Goal: Task Accomplishment & Management: Manage account settings

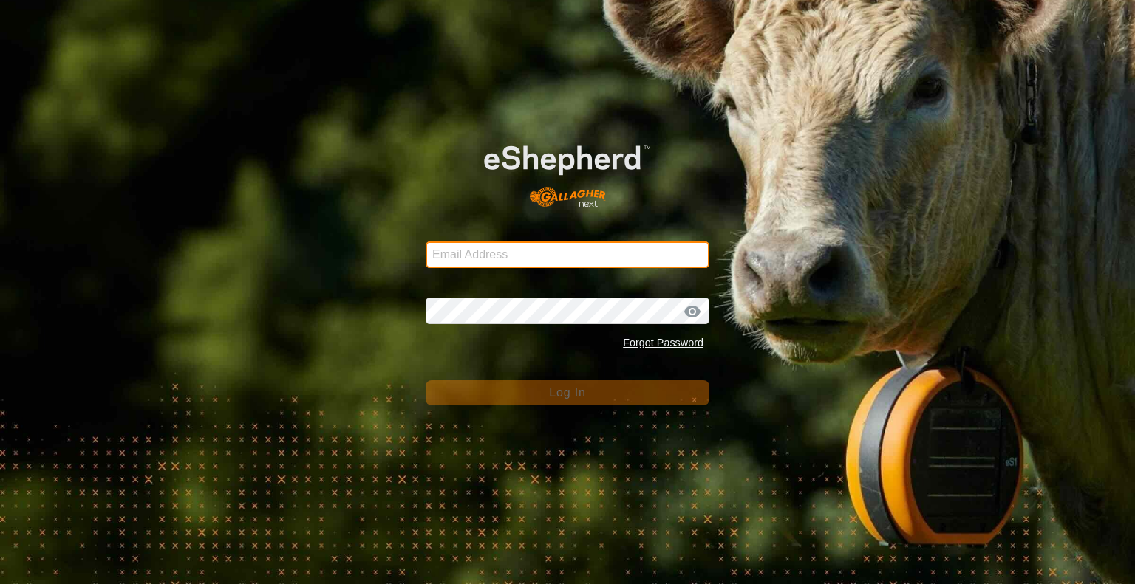
click at [483, 257] on input "Email Address" at bounding box center [568, 255] width 284 height 27
type input "jonandnerida1@gmail.com"
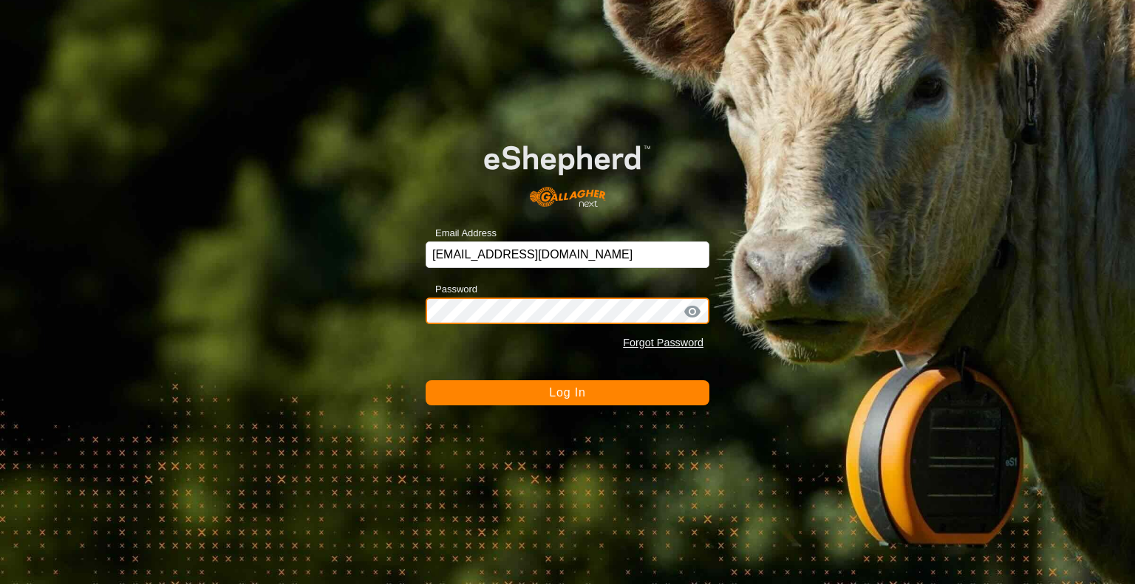
click at [426, 381] on button "Log In" at bounding box center [568, 393] width 284 height 25
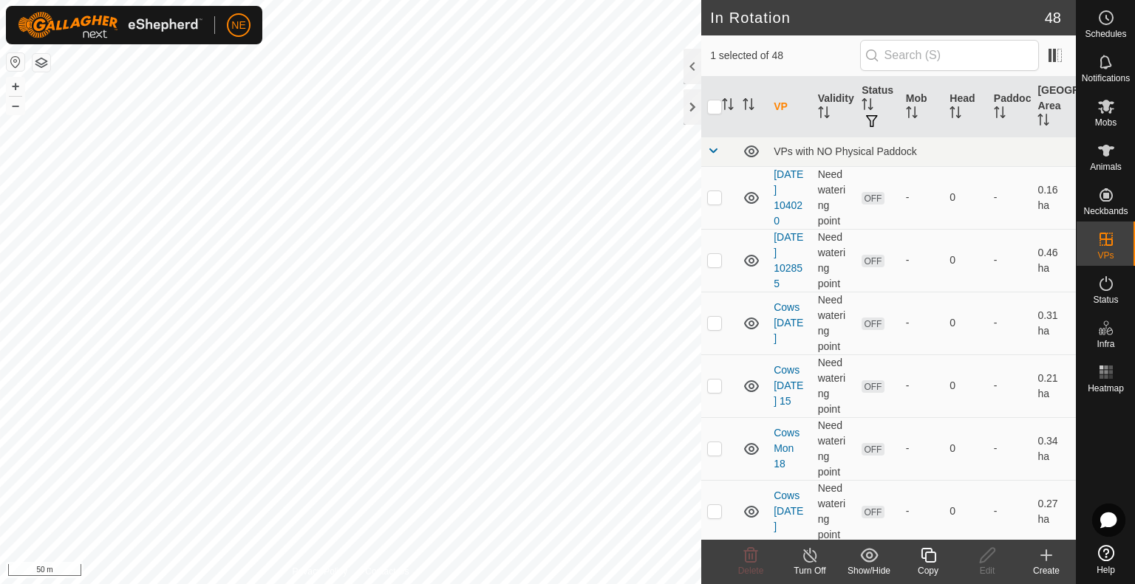
click at [927, 561] on icon at bounding box center [928, 556] width 18 height 18
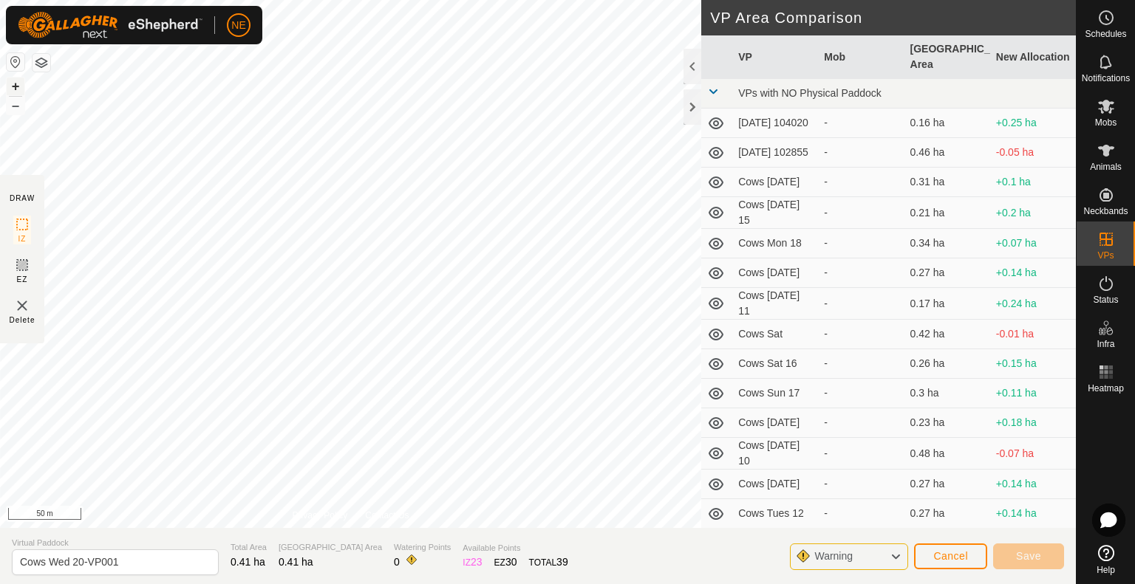
click at [14, 80] on button "+" at bounding box center [16, 87] width 18 height 18
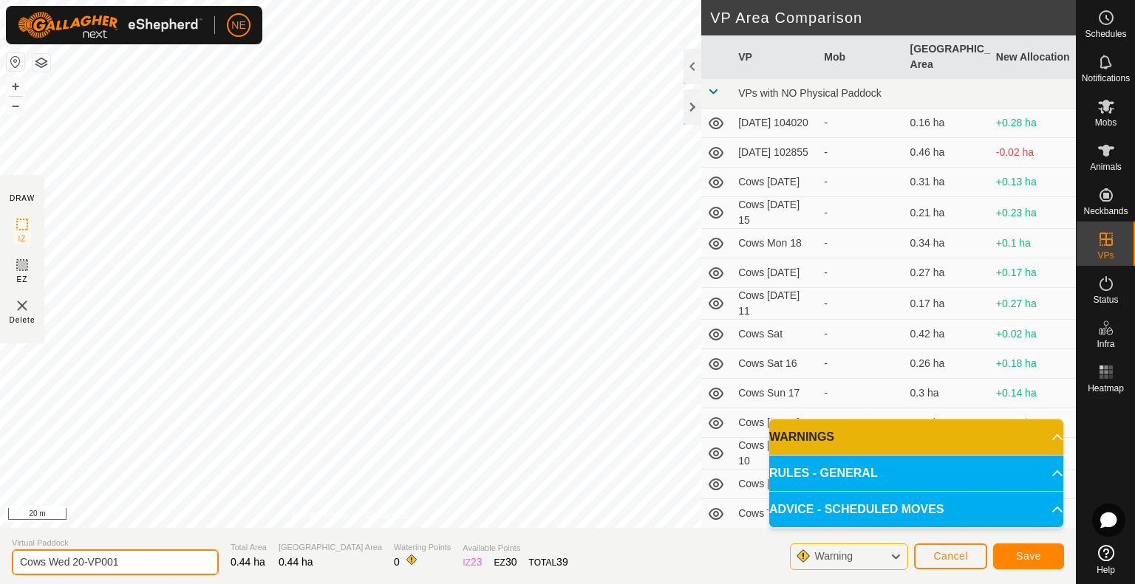
click at [146, 559] on input "Cows Wed 20-VP001" at bounding box center [115, 563] width 207 height 26
type input "Cows Thur 21"
click at [1026, 553] on span "Save" at bounding box center [1028, 556] width 25 height 12
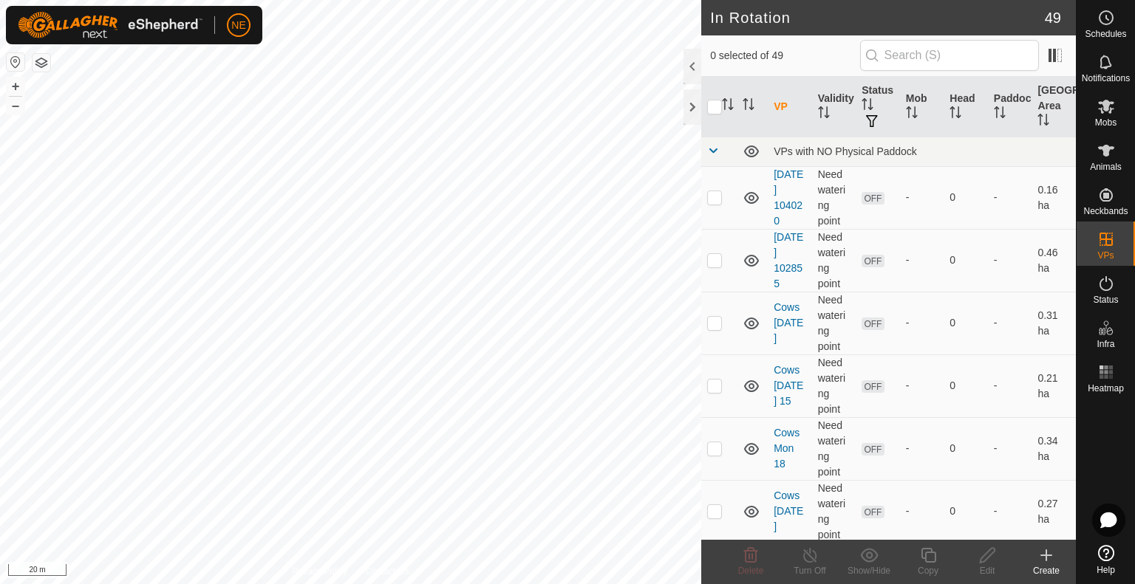
checkbox input "true"
click at [925, 553] on icon at bounding box center [928, 555] width 15 height 15
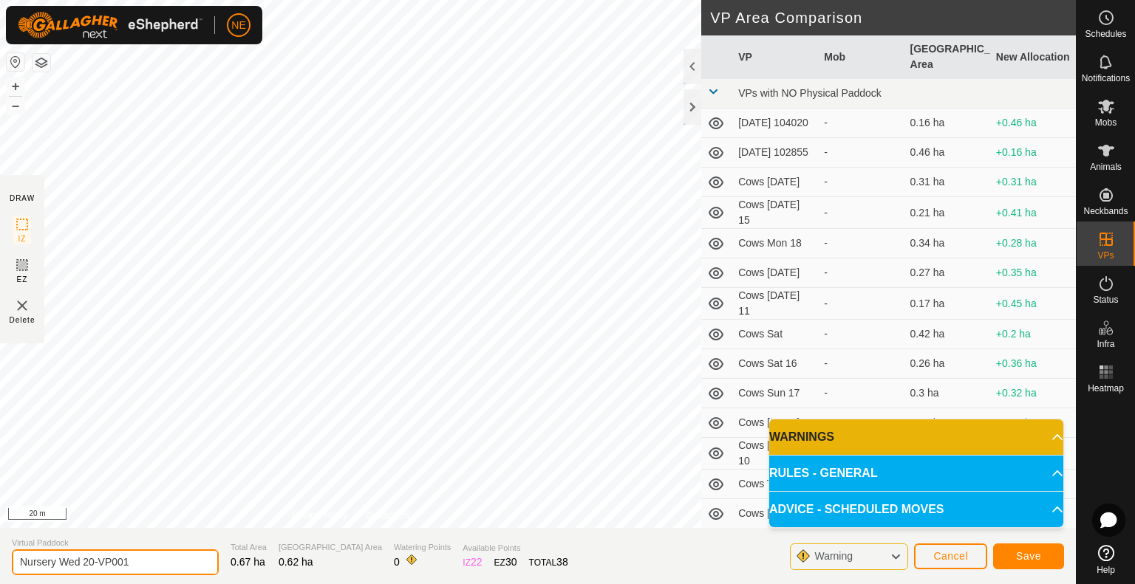
click at [159, 559] on input "Nursery Wed 20-VP001" at bounding box center [115, 563] width 207 height 26
type input "Nursery Thur 21"
click at [1017, 546] on button "Save" at bounding box center [1028, 557] width 71 height 26
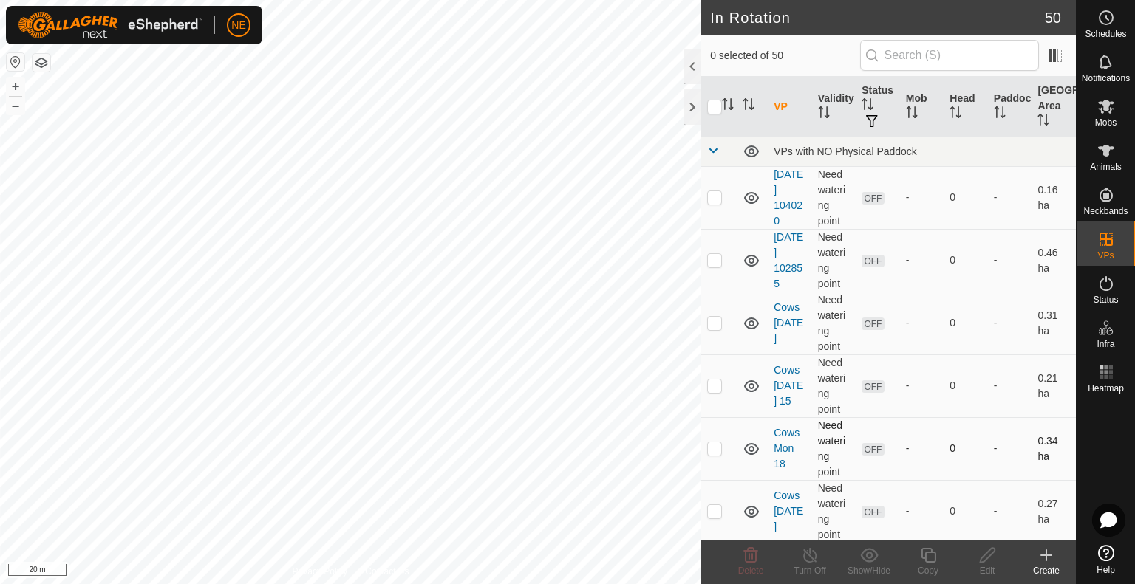
click at [780, 420] on div "In Rotation 50 0 selected of 50 VP Validity Status Mob Head Paddock Grazing Are…" at bounding box center [538, 292] width 1076 height 584
checkbox input "true"
click at [937, 563] on icon at bounding box center [928, 556] width 18 height 18
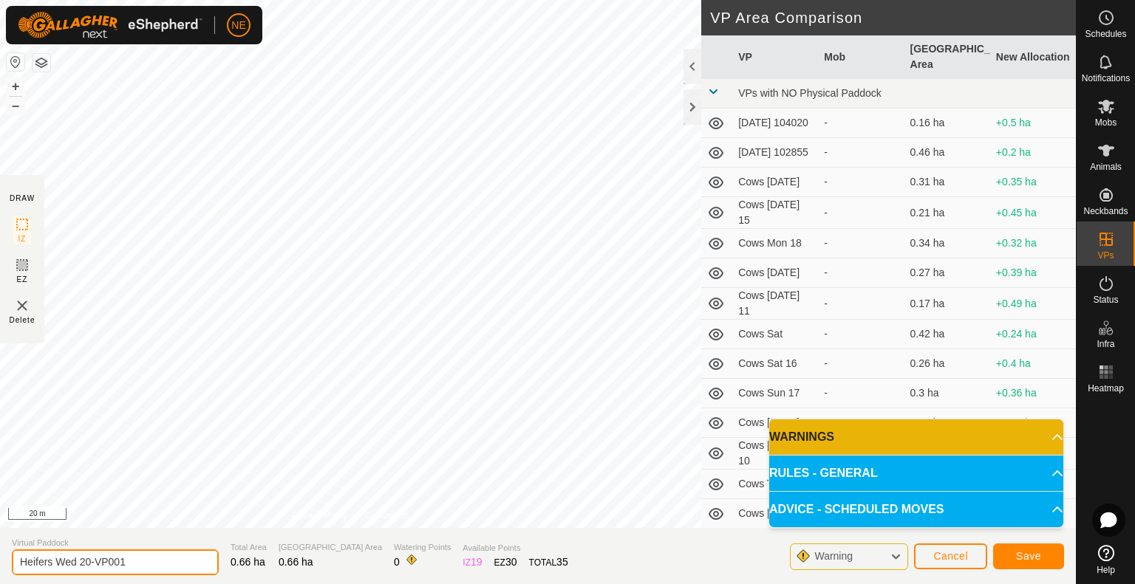
click at [163, 564] on input "Heifers Wed 20-VP001" at bounding box center [115, 563] width 207 height 26
type input "Heifers Thur 21"
click at [1017, 556] on span "Save" at bounding box center [1028, 556] width 25 height 12
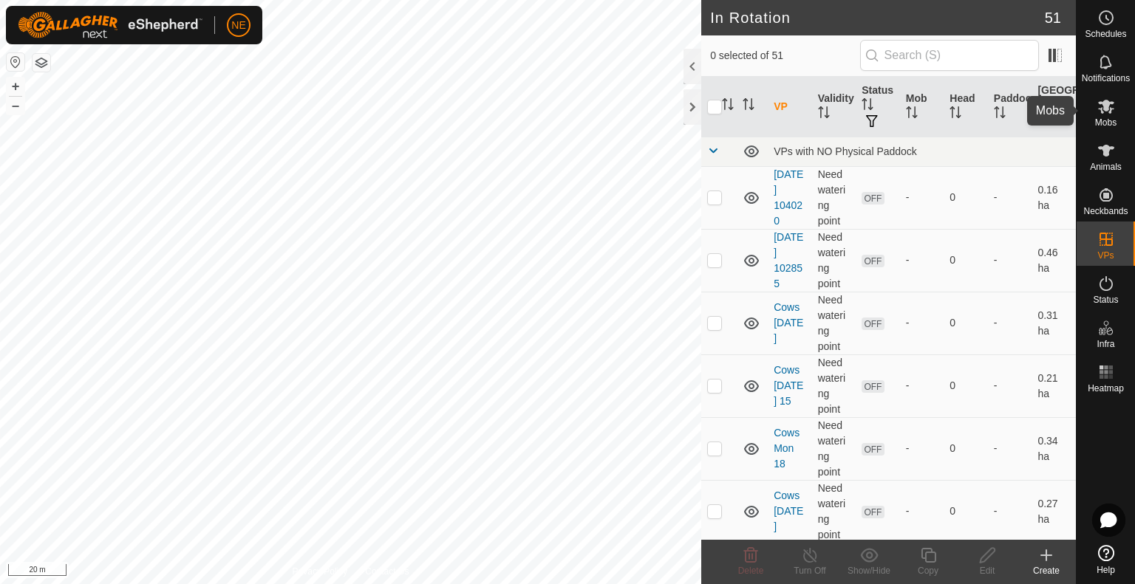
click at [1114, 106] on icon at bounding box center [1106, 107] width 18 height 18
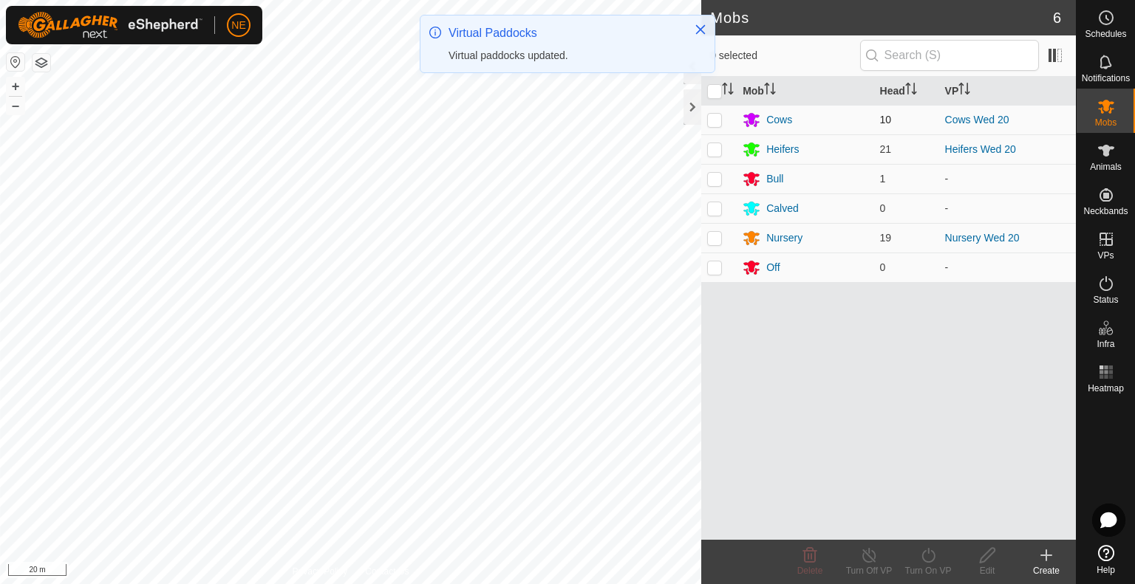
click at [712, 120] on p-checkbox at bounding box center [714, 120] width 15 height 12
checkbox input "true"
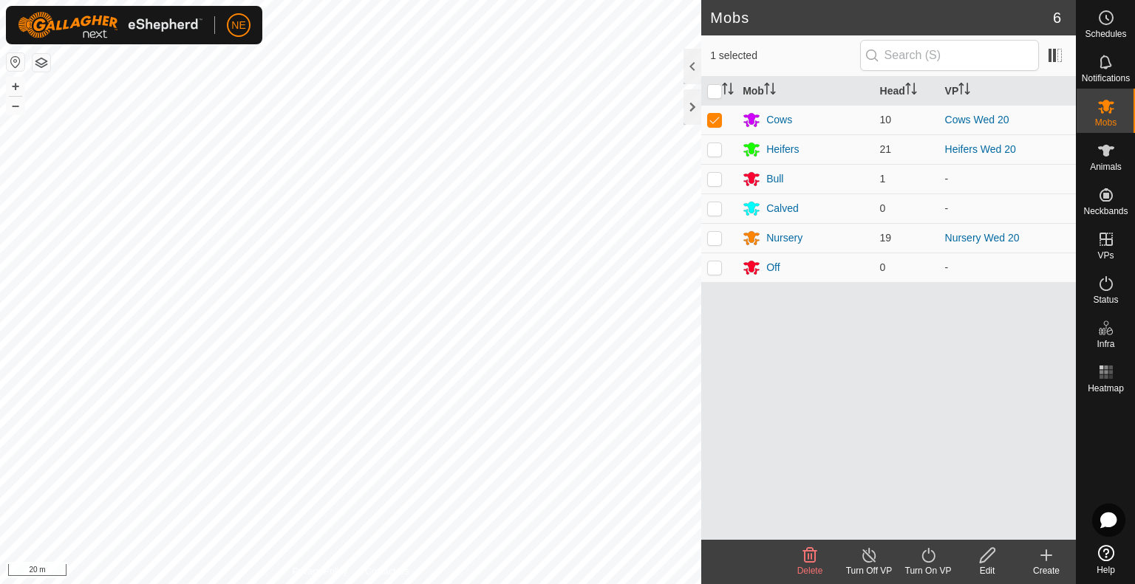
click at [935, 560] on icon at bounding box center [928, 556] width 18 height 18
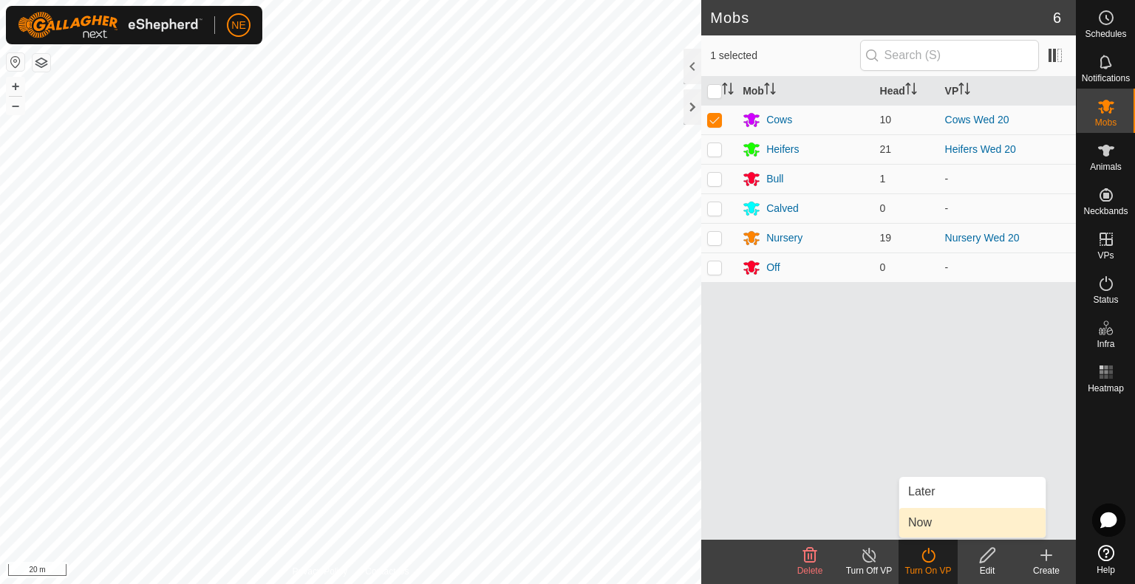
click at [928, 520] on link "Now" at bounding box center [972, 523] width 146 height 30
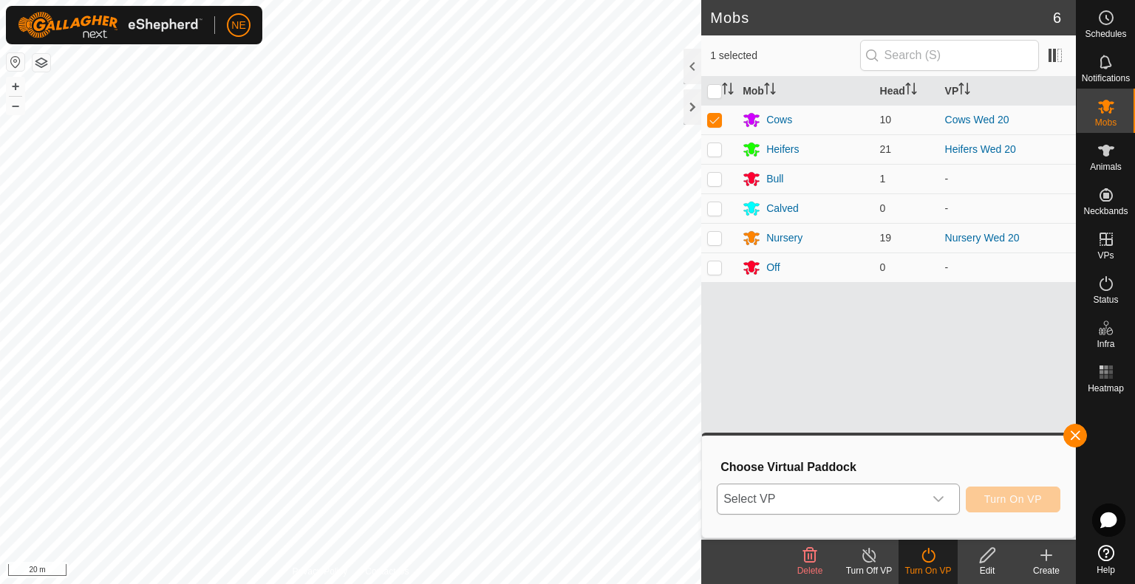
click at [934, 508] on div "dropdown trigger" at bounding box center [939, 500] width 30 height 30
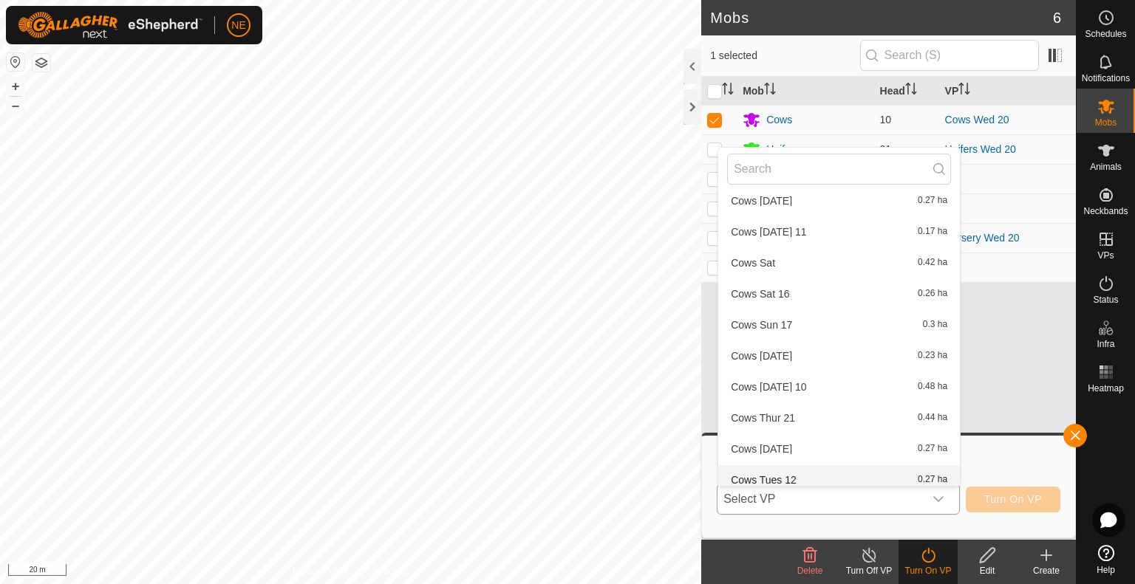
scroll to position [202, 0]
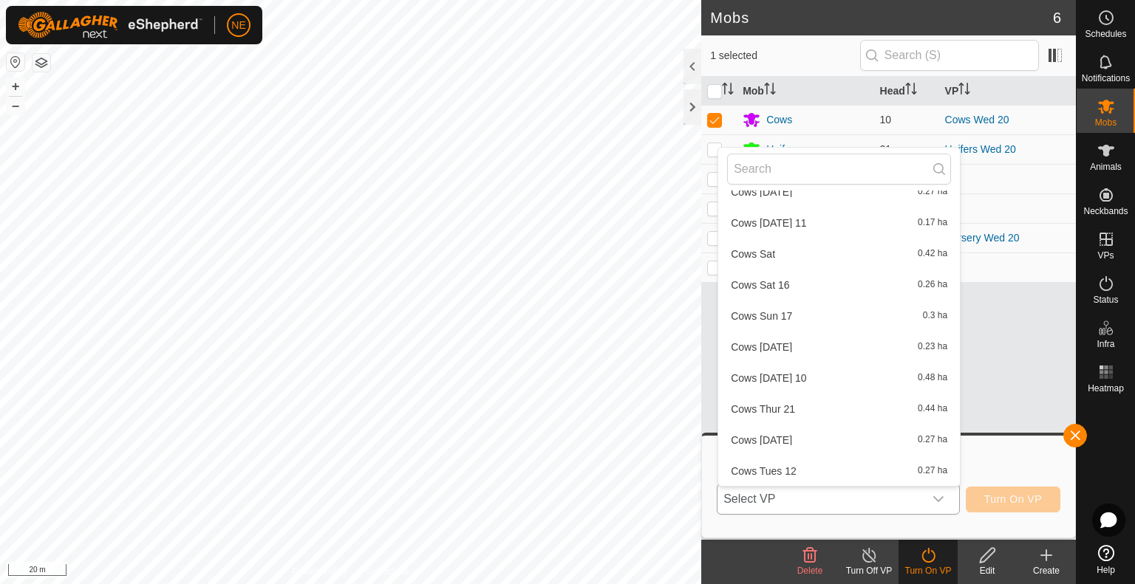
click at [773, 404] on li "Cows Thur 21 0.44 ha" at bounding box center [839, 410] width 242 height 30
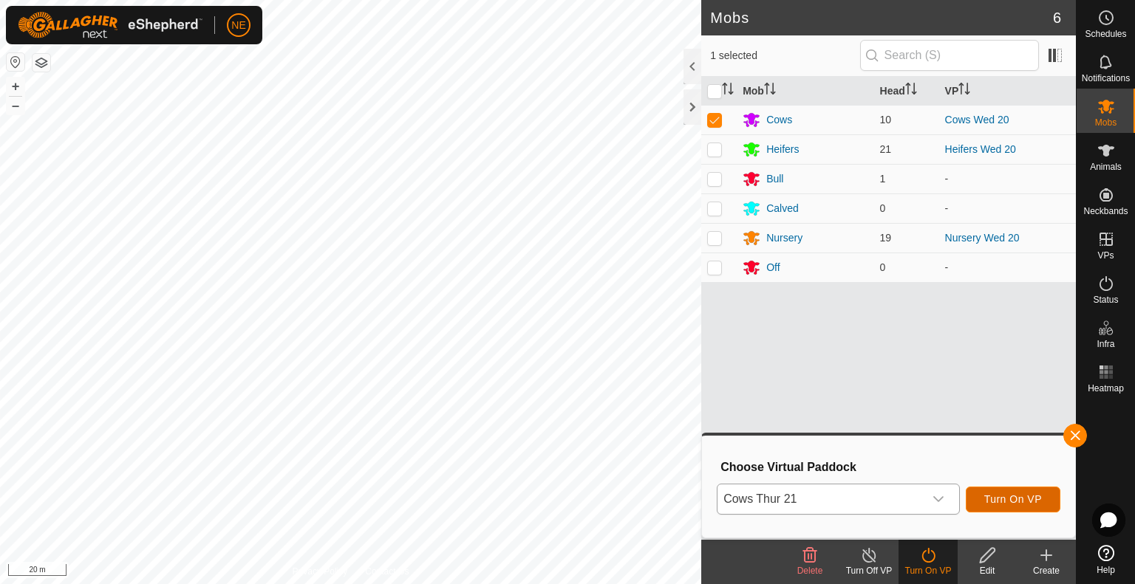
click at [1009, 502] on span "Turn On VP" at bounding box center [1013, 500] width 58 height 12
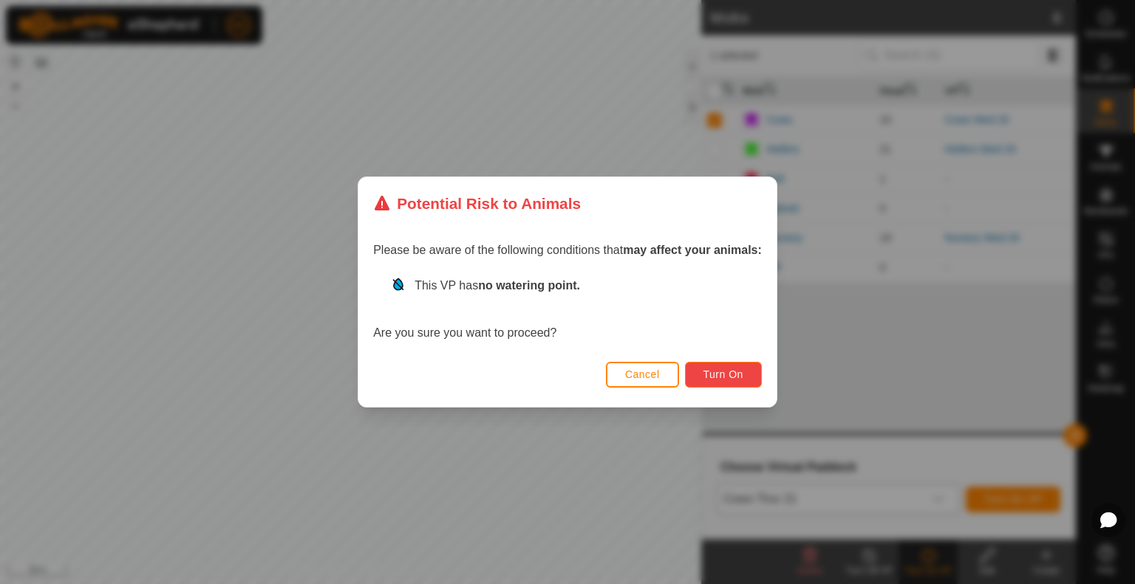
click at [710, 374] on span "Turn On" at bounding box center [723, 375] width 40 height 12
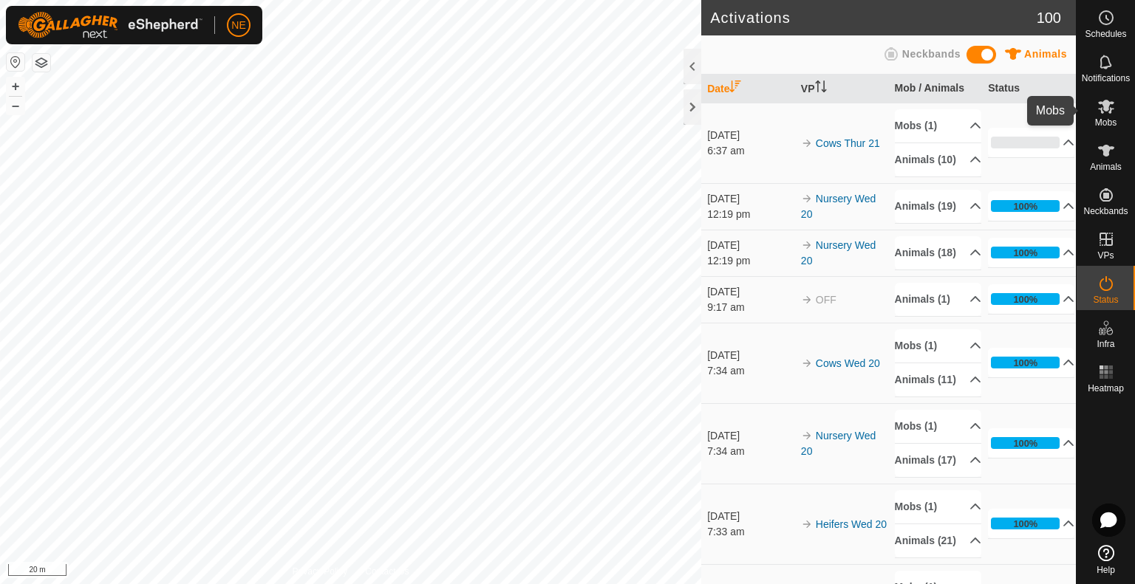
click at [1103, 122] on span "Mobs" at bounding box center [1105, 122] width 21 height 9
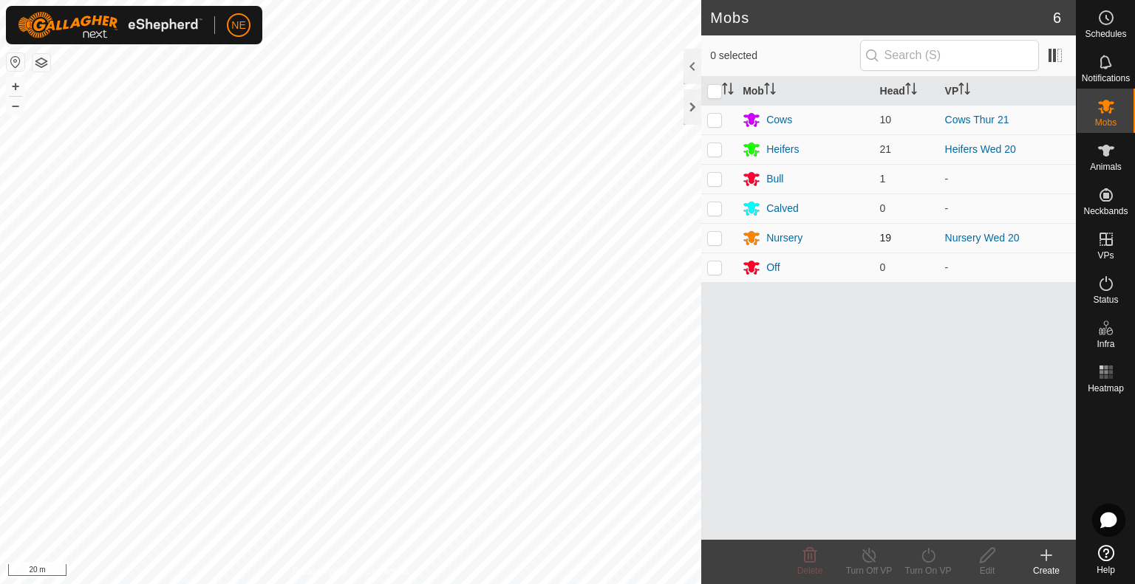
click at [715, 239] on p-checkbox at bounding box center [714, 238] width 15 height 12
checkbox input "true"
click at [930, 554] on icon at bounding box center [928, 556] width 18 height 18
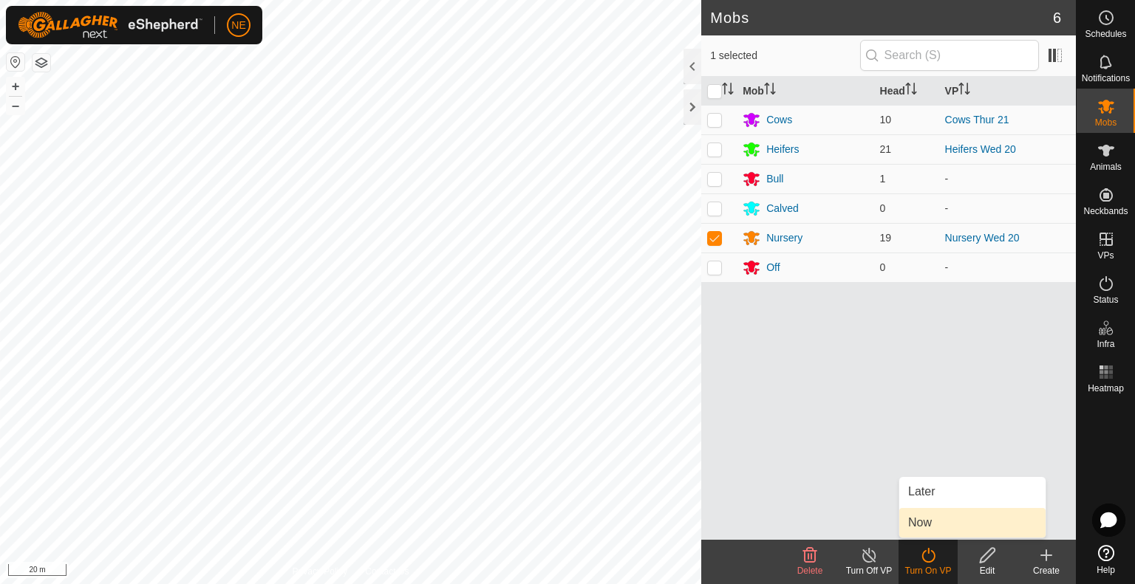
click at [919, 526] on link "Now" at bounding box center [972, 523] width 146 height 30
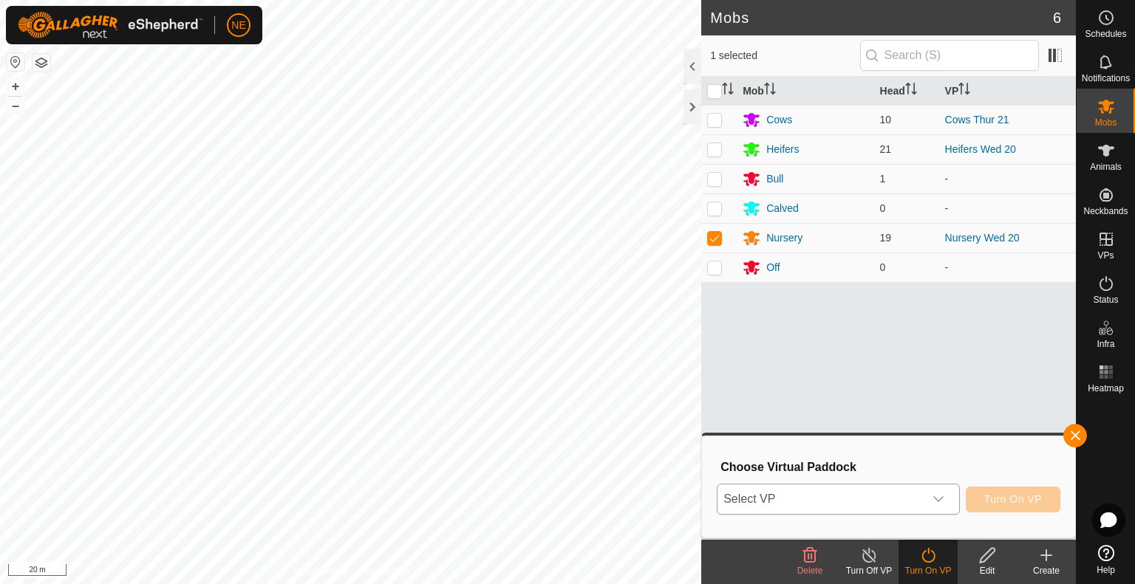
click at [944, 499] on icon "dropdown trigger" at bounding box center [939, 500] width 12 height 12
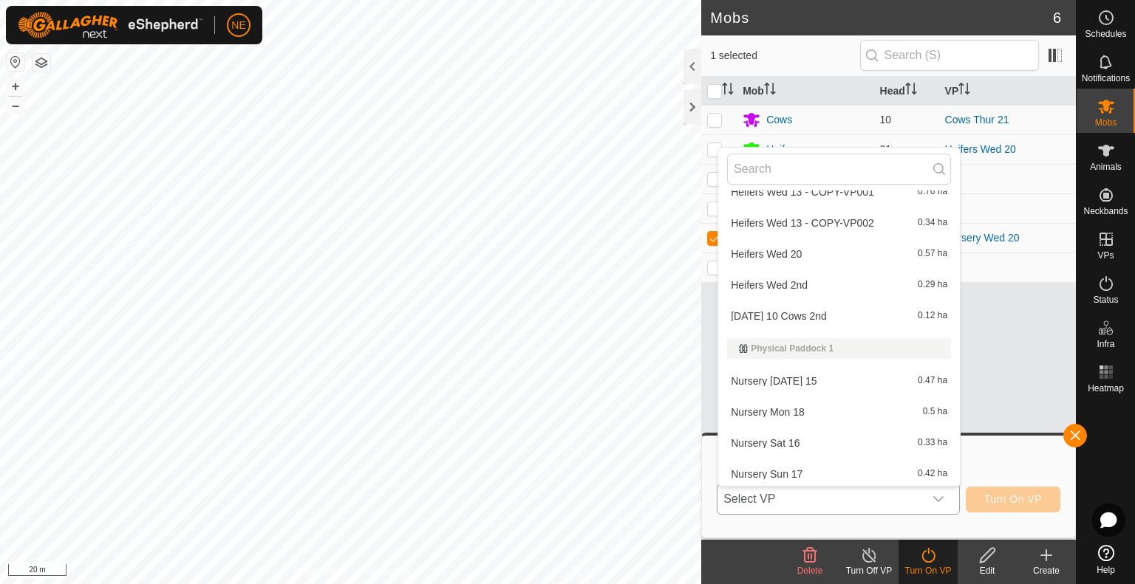
scroll to position [1354, 0]
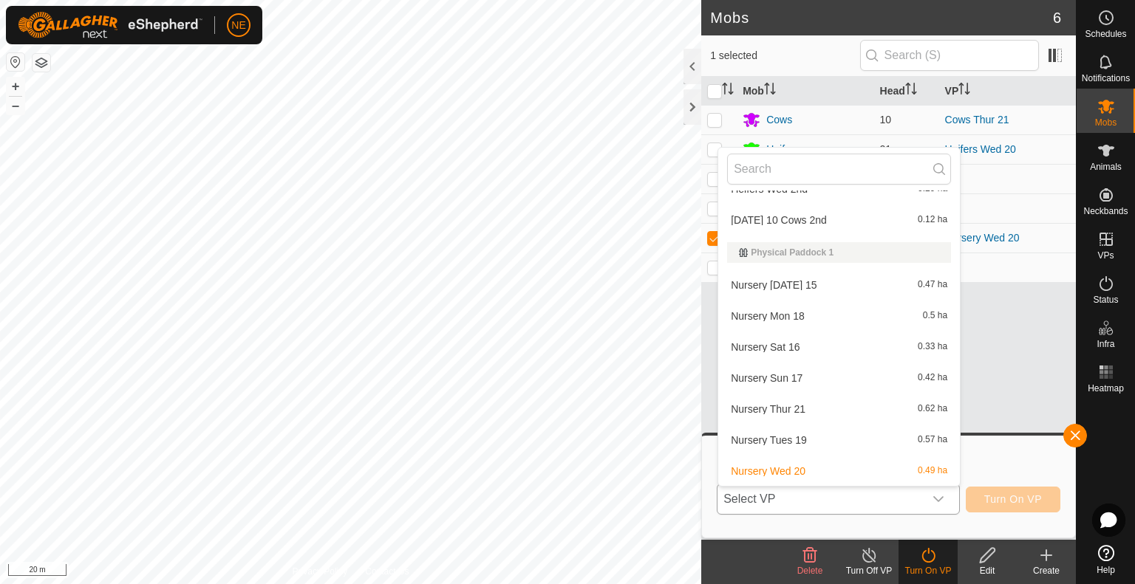
click at [805, 409] on li "Nursery Thur 21 0.62 ha" at bounding box center [839, 410] width 242 height 30
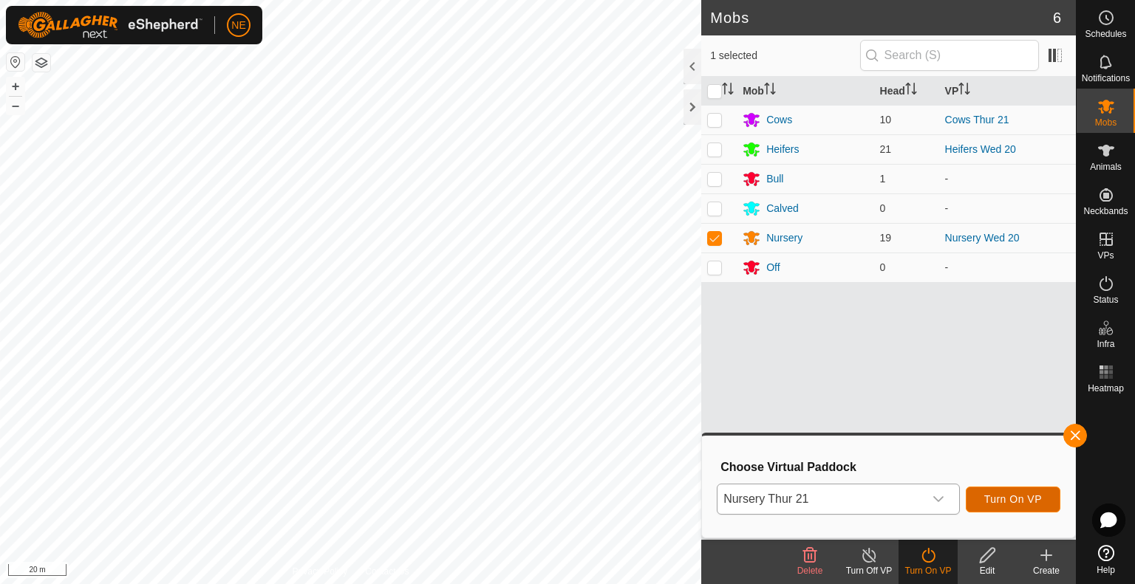
click at [969, 499] on button "Turn On VP" at bounding box center [1013, 500] width 95 height 26
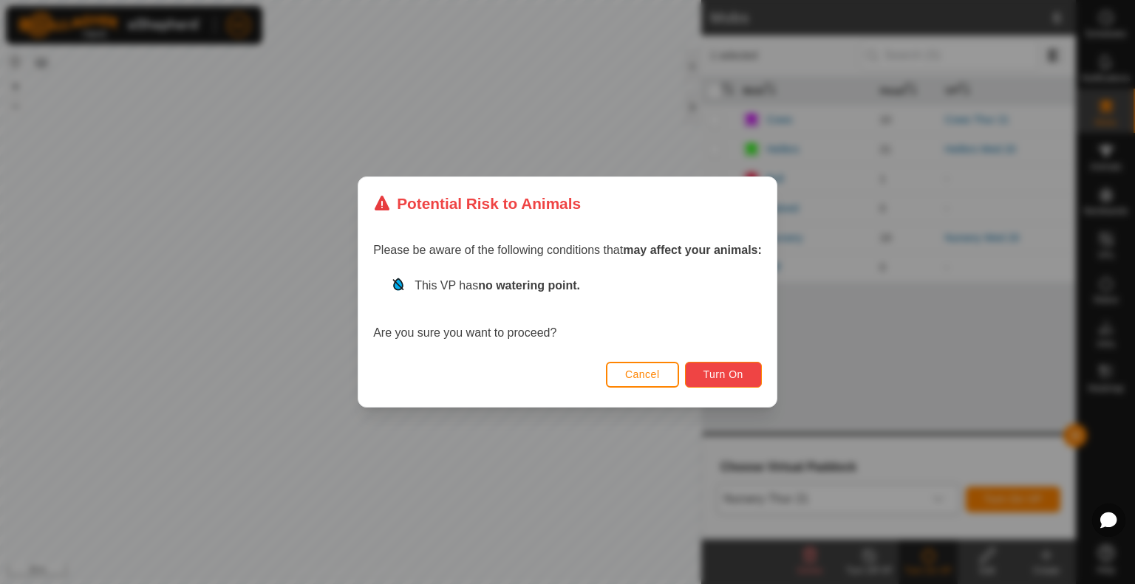
click at [703, 377] on button "Turn On" at bounding box center [723, 375] width 77 height 26
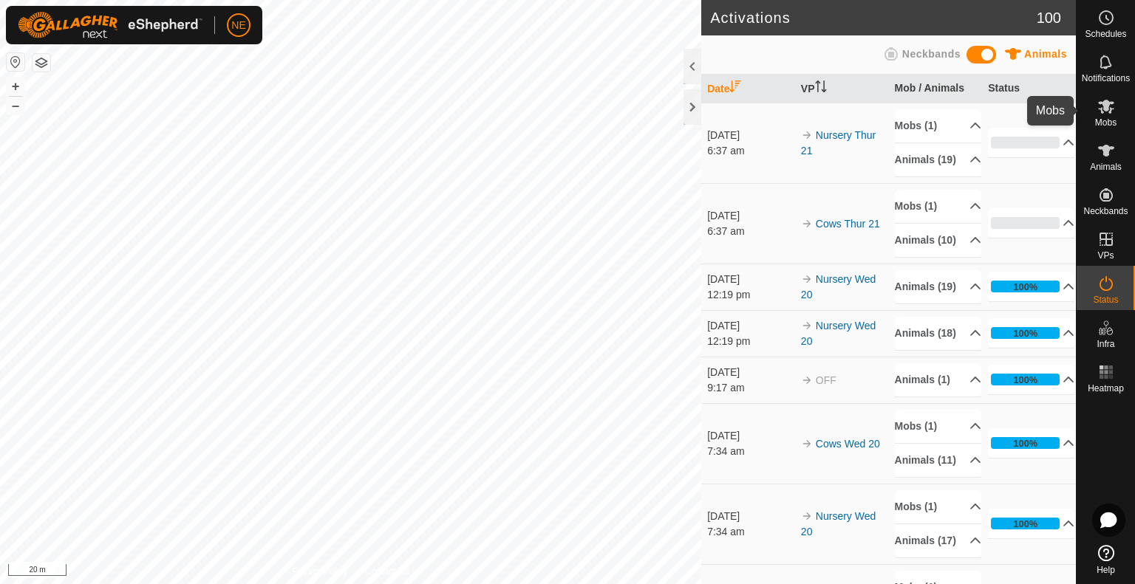
click at [1118, 96] on es-mob-svg-icon at bounding box center [1106, 107] width 27 height 24
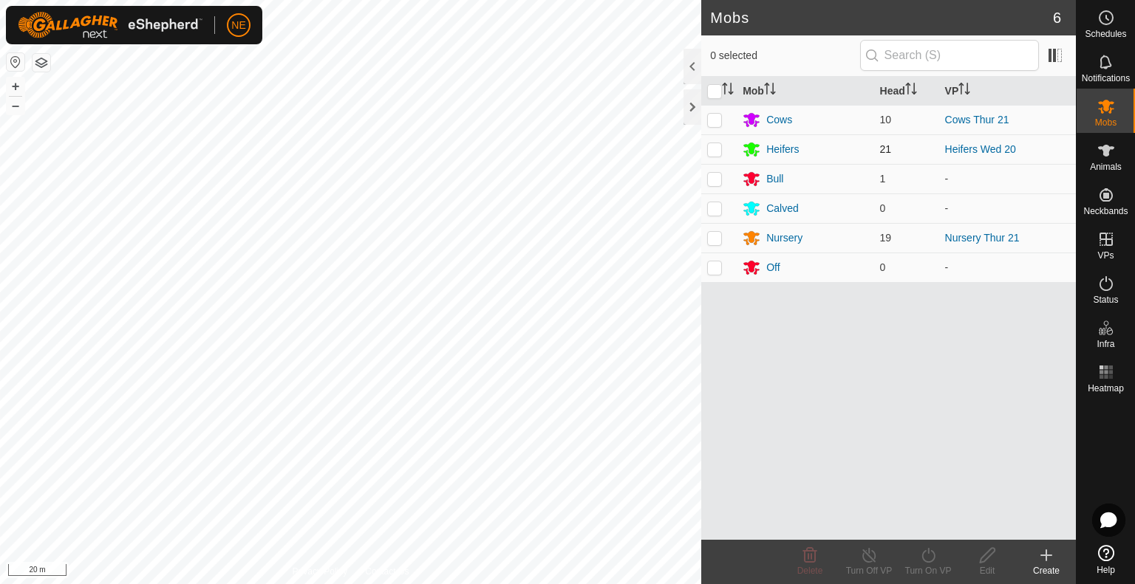
click at [717, 144] on p-checkbox at bounding box center [714, 149] width 15 height 12
checkbox input "true"
click at [930, 564] on icon at bounding box center [928, 556] width 18 height 18
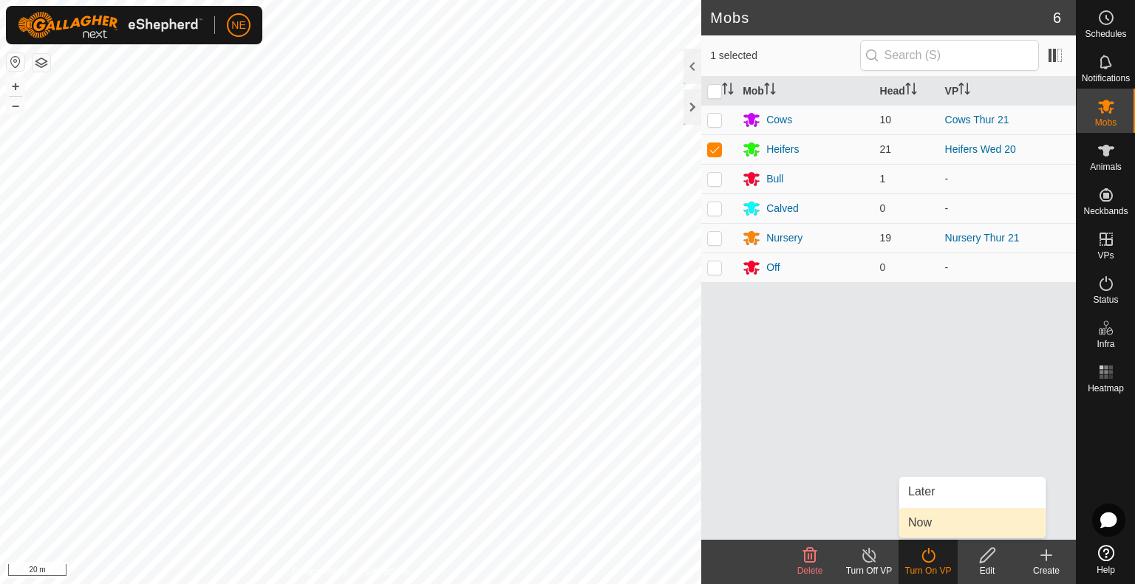
click at [955, 525] on link "Now" at bounding box center [972, 523] width 146 height 30
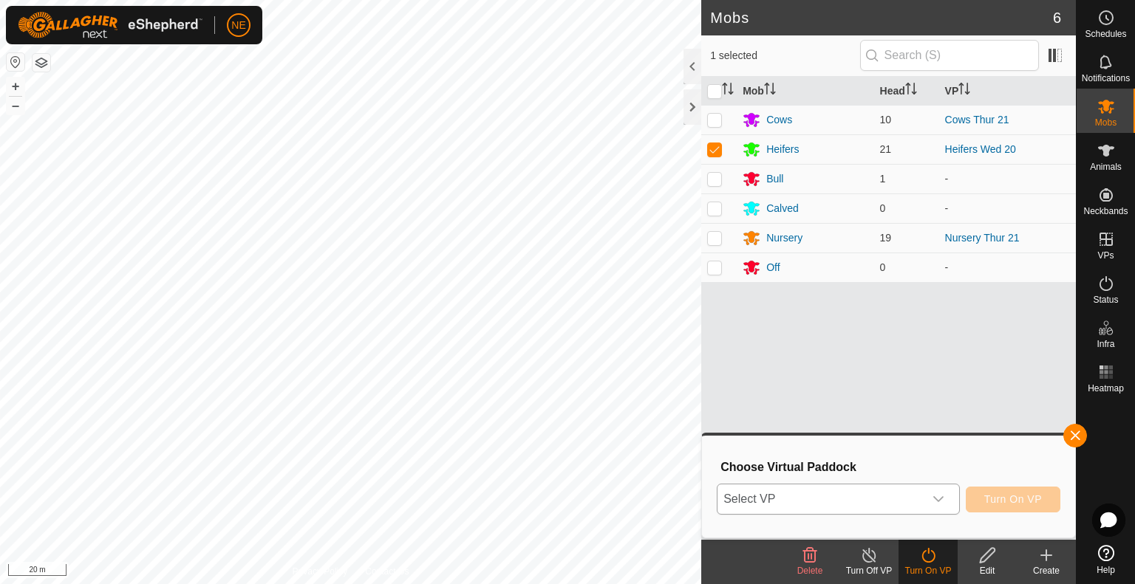
click at [936, 499] on icon "dropdown trigger" at bounding box center [938, 500] width 10 height 6
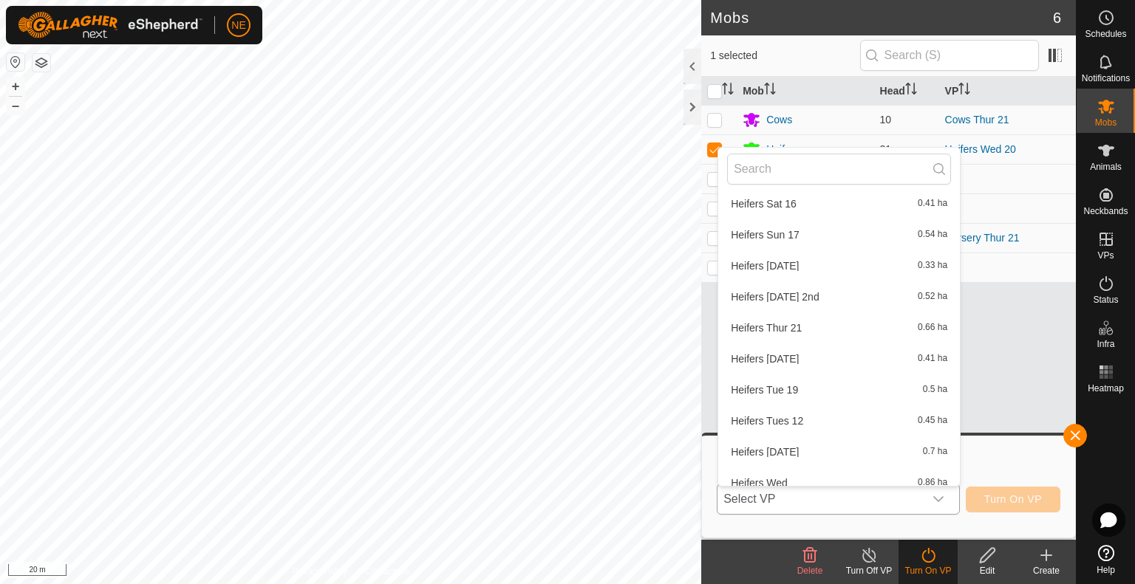
scroll to position [952, 0]
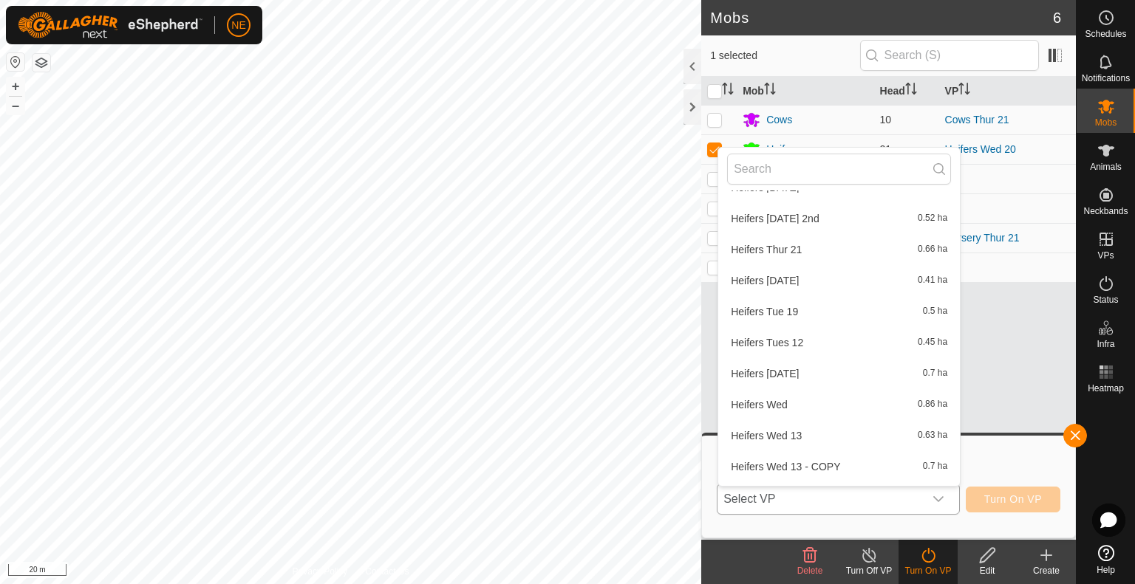
click at [763, 253] on span "Heifers Thur 21" at bounding box center [766, 250] width 71 height 10
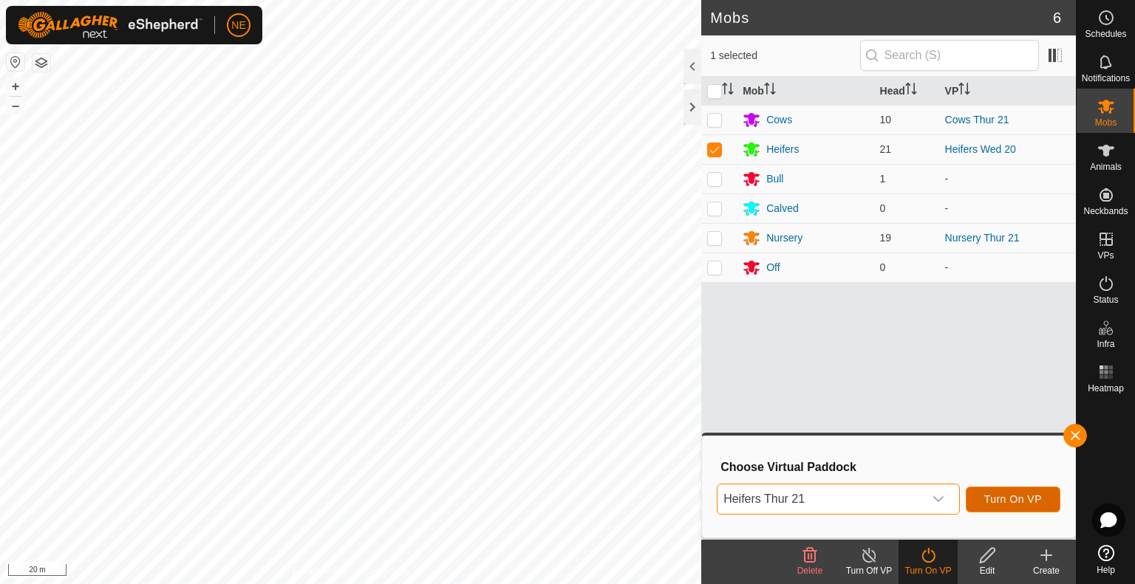
click at [984, 499] on span "Turn On VP" at bounding box center [1013, 500] width 58 height 12
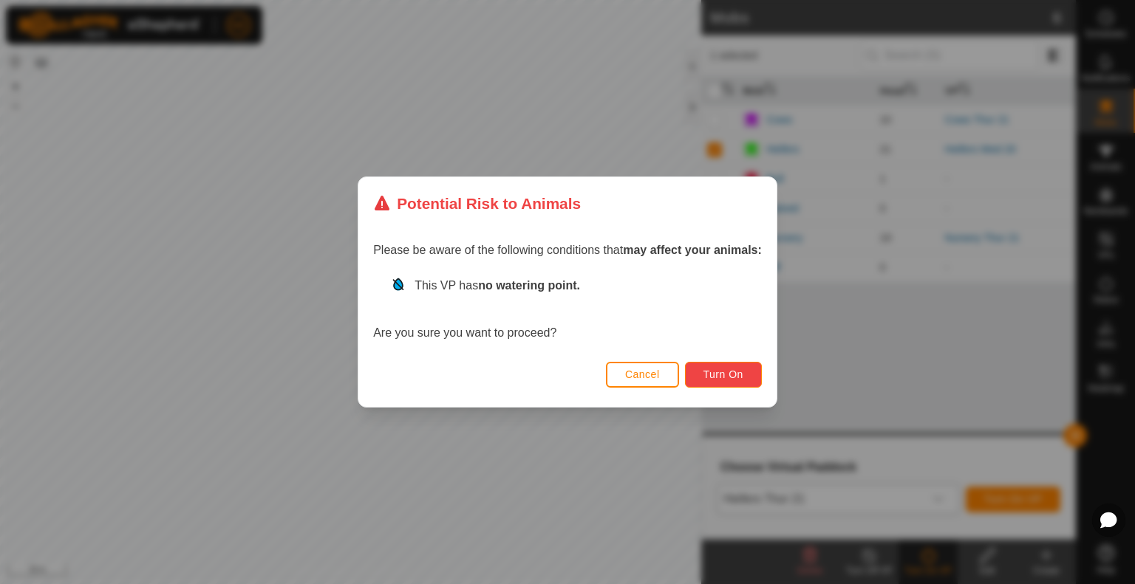
click at [756, 381] on button "Turn On" at bounding box center [723, 375] width 77 height 26
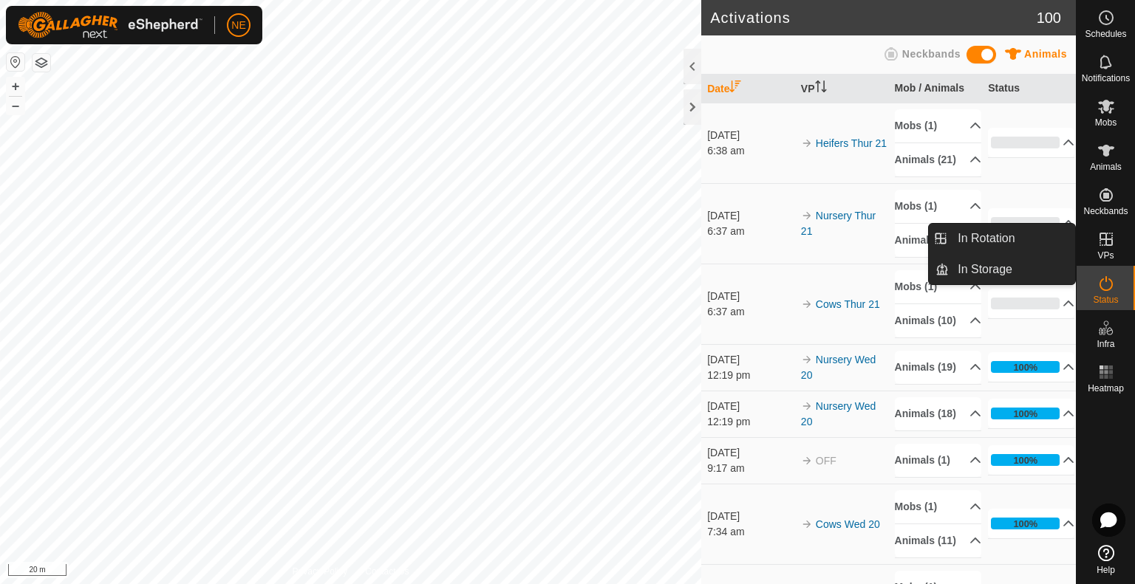
click at [1107, 248] on icon at bounding box center [1106, 240] width 18 height 18
click at [1034, 243] on link "In Rotation" at bounding box center [1012, 239] width 126 height 30
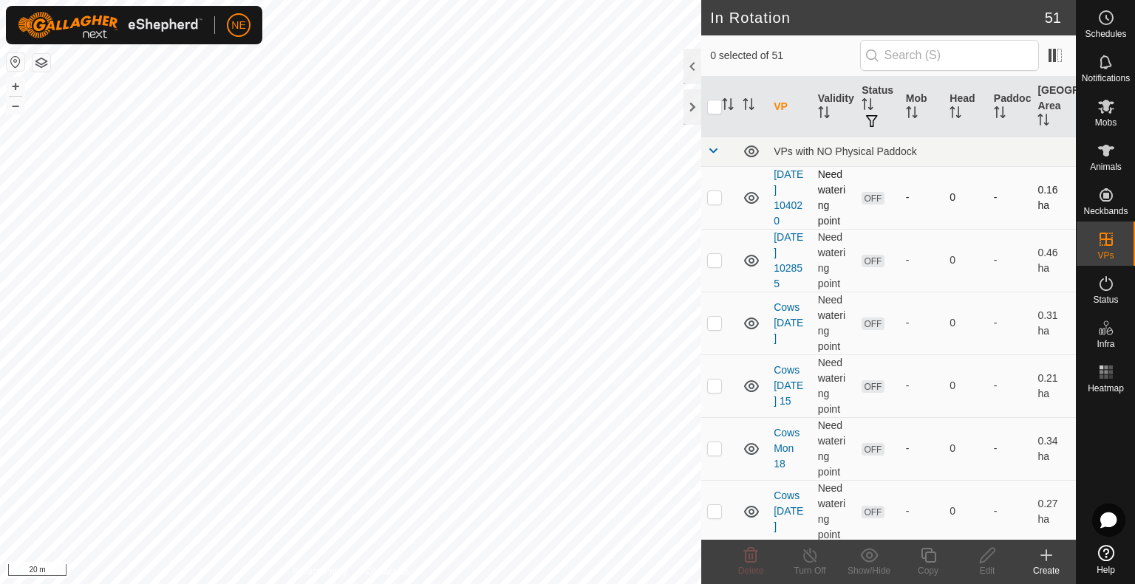
click at [715, 195] on p-checkbox at bounding box center [714, 197] width 15 height 12
checkbox input "true"
click at [715, 263] on p-checkbox at bounding box center [714, 260] width 15 height 12
checkbox input "true"
click at [712, 322] on p-checkbox at bounding box center [714, 323] width 15 height 12
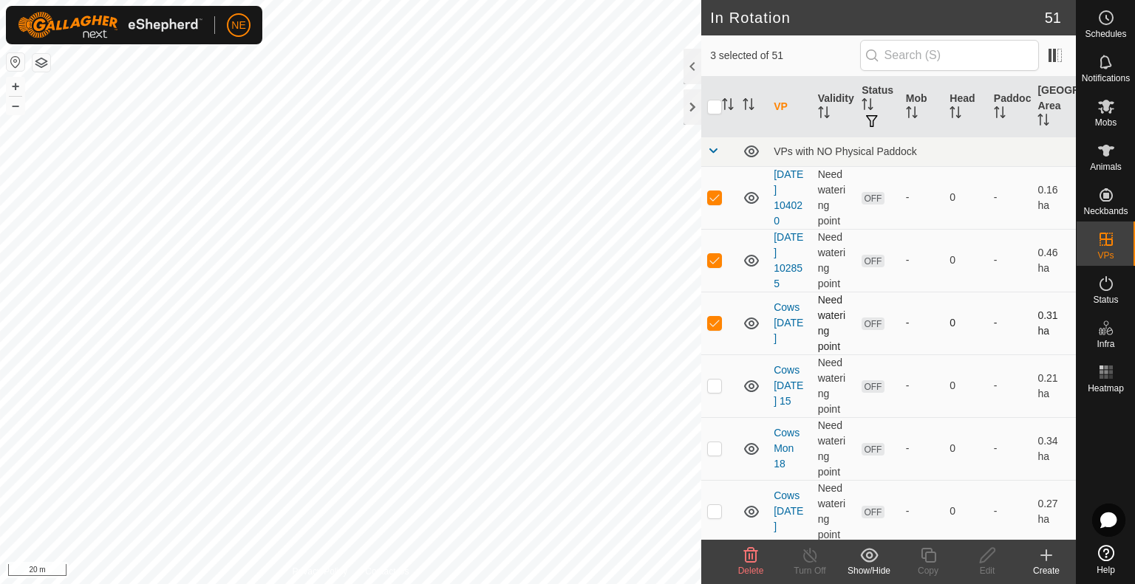
click at [712, 322] on p-checkbox at bounding box center [714, 323] width 15 height 12
checkbox input "false"
click at [746, 566] on span "Delete" at bounding box center [751, 571] width 26 height 10
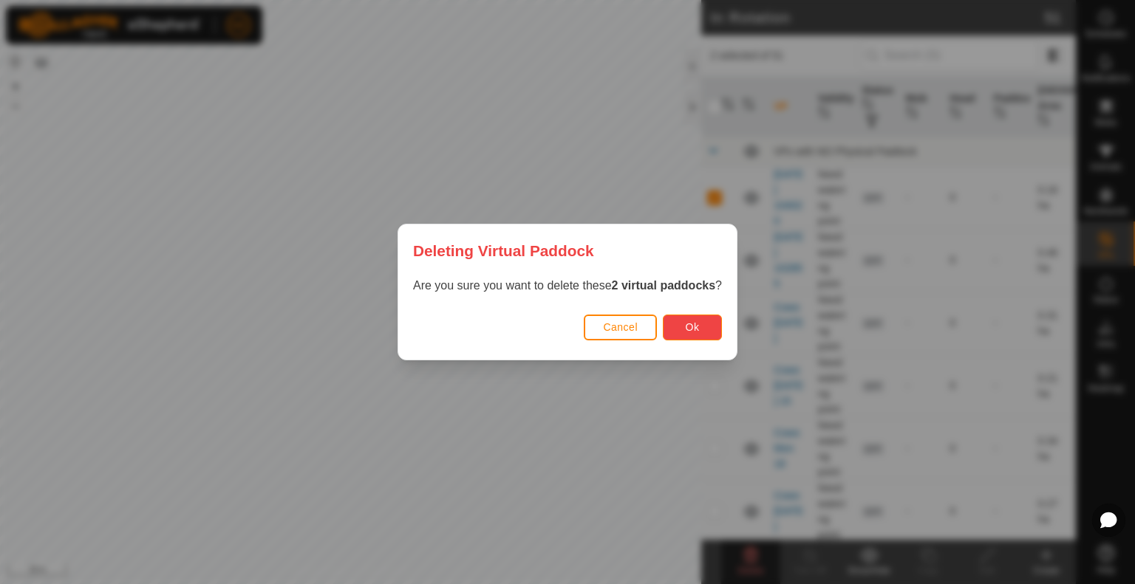
click at [700, 327] on span "Ok" at bounding box center [693, 327] width 14 height 12
checkbox input "false"
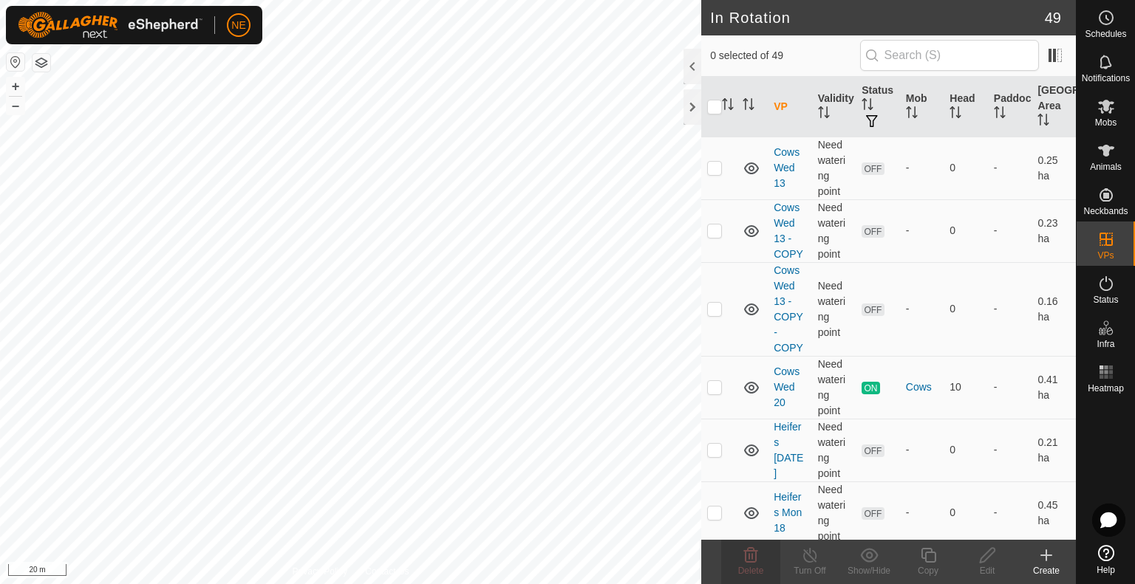
scroll to position [1133, 0]
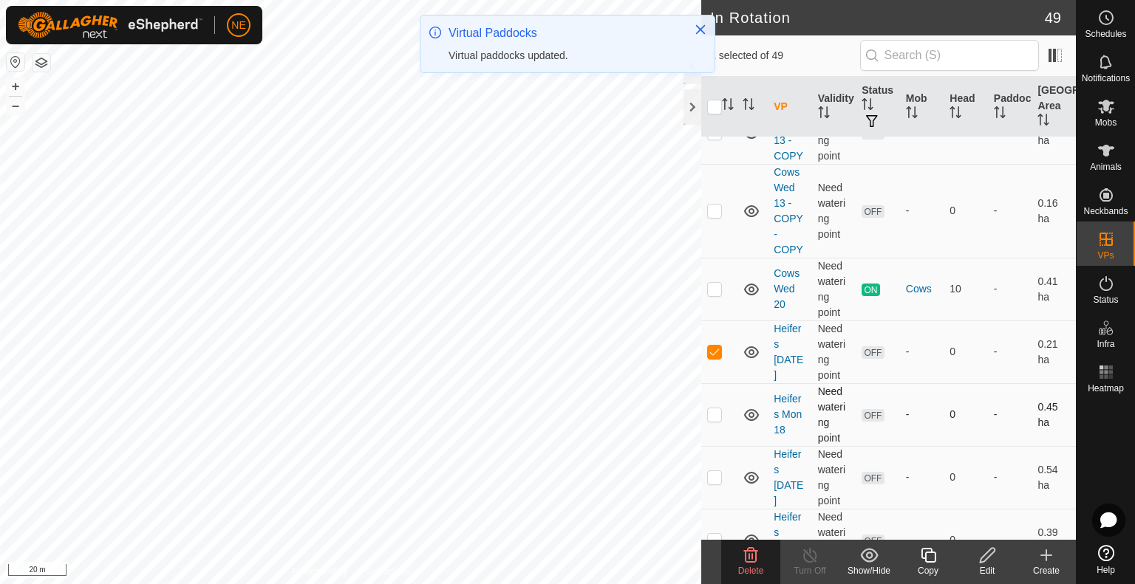
click at [715, 413] on p-checkbox at bounding box center [714, 415] width 15 height 12
checkbox input "true"
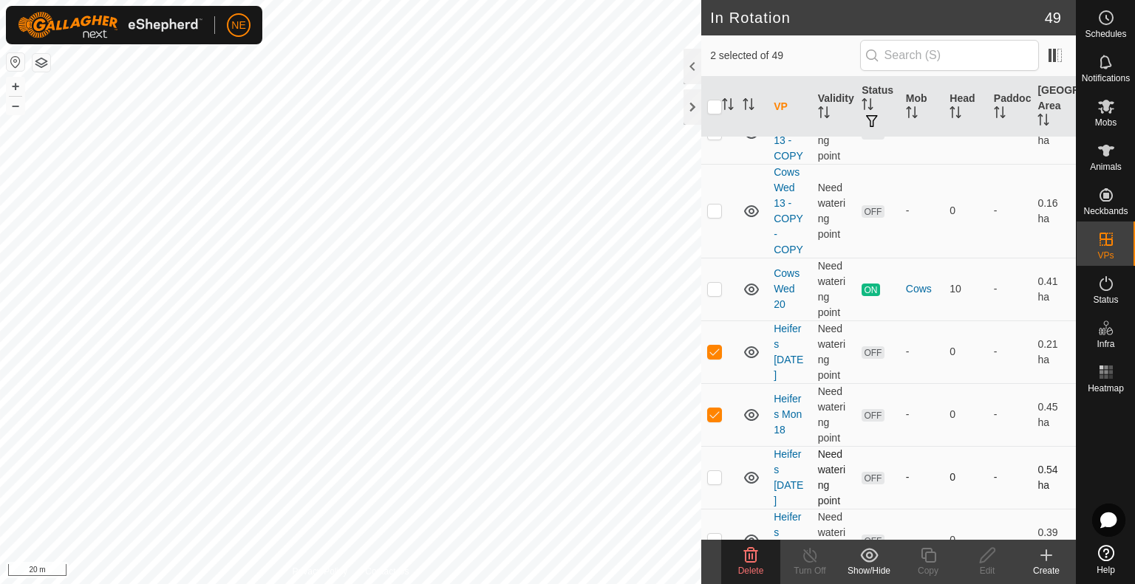
click at [712, 471] on p-checkbox at bounding box center [714, 477] width 15 height 12
checkbox input "true"
click at [756, 570] on span "Delete" at bounding box center [751, 571] width 26 height 10
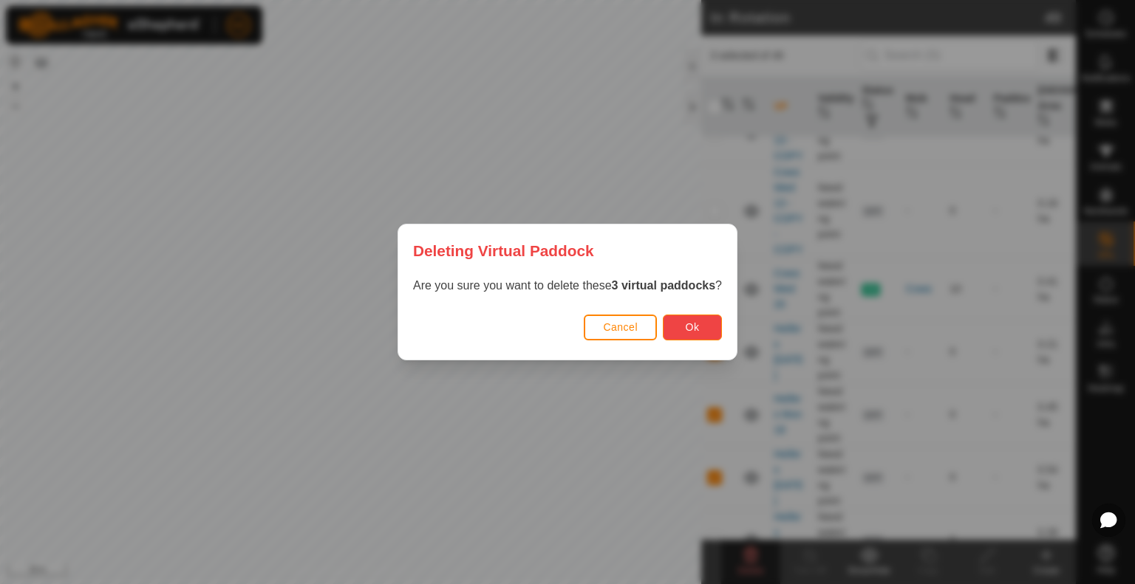
click at [681, 335] on button "Ok" at bounding box center [692, 328] width 59 height 26
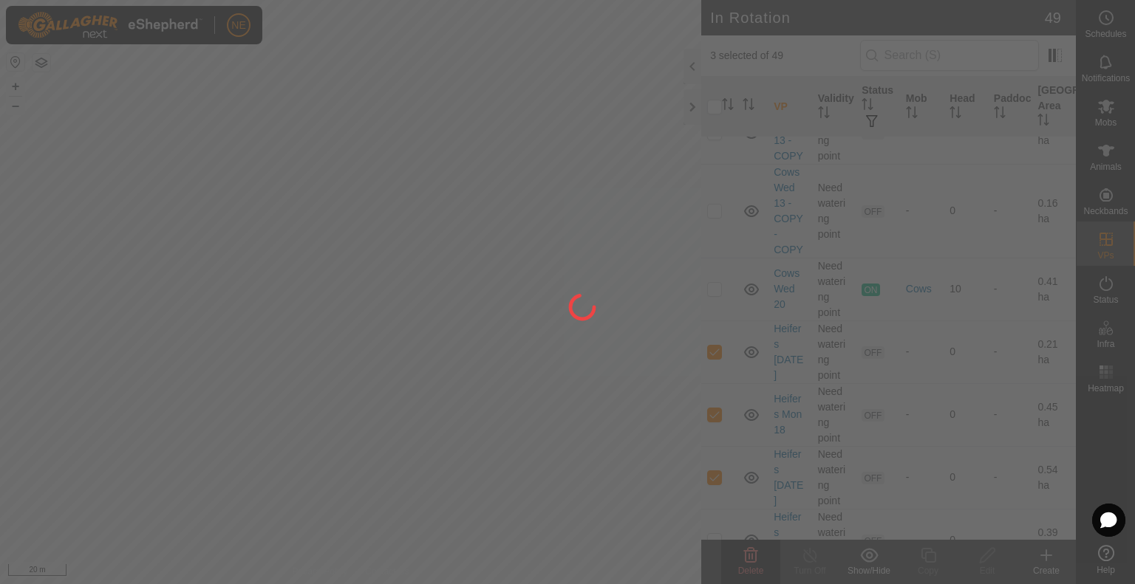
checkbox input "false"
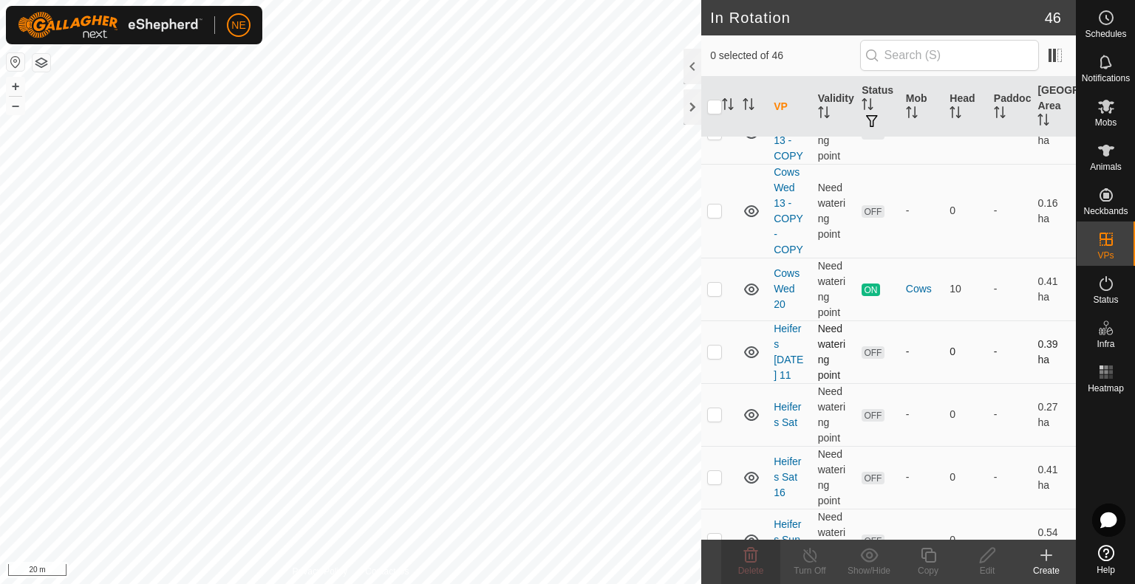
click at [716, 351] on p-checkbox at bounding box center [714, 352] width 15 height 12
checkbox input "true"
click at [718, 414] on p-checkbox at bounding box center [714, 415] width 15 height 12
checkbox input "true"
click at [717, 479] on p-checkbox at bounding box center [714, 477] width 15 height 12
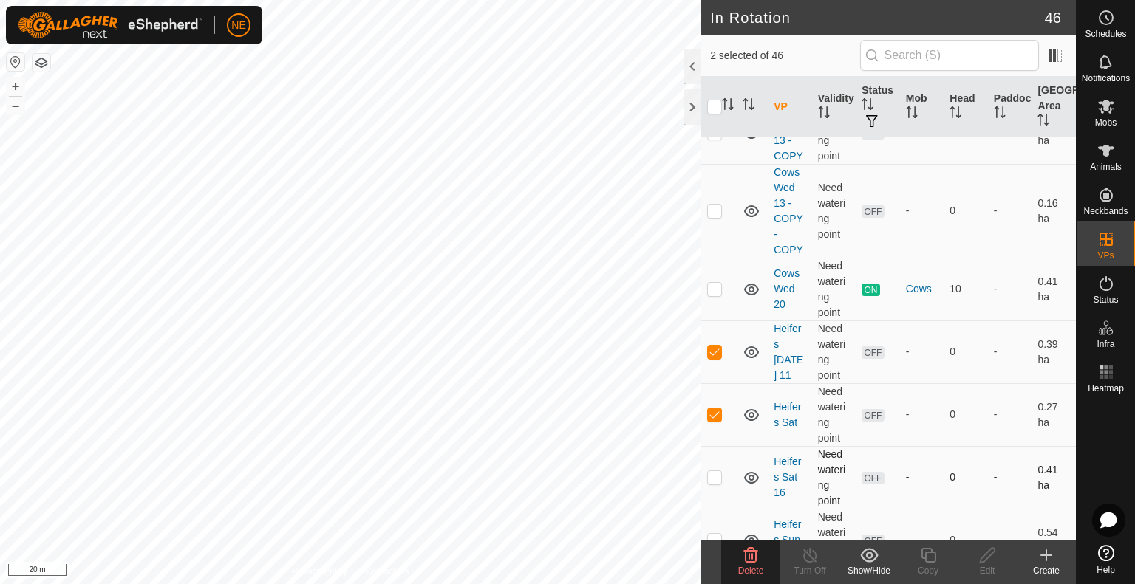
checkbox input "true"
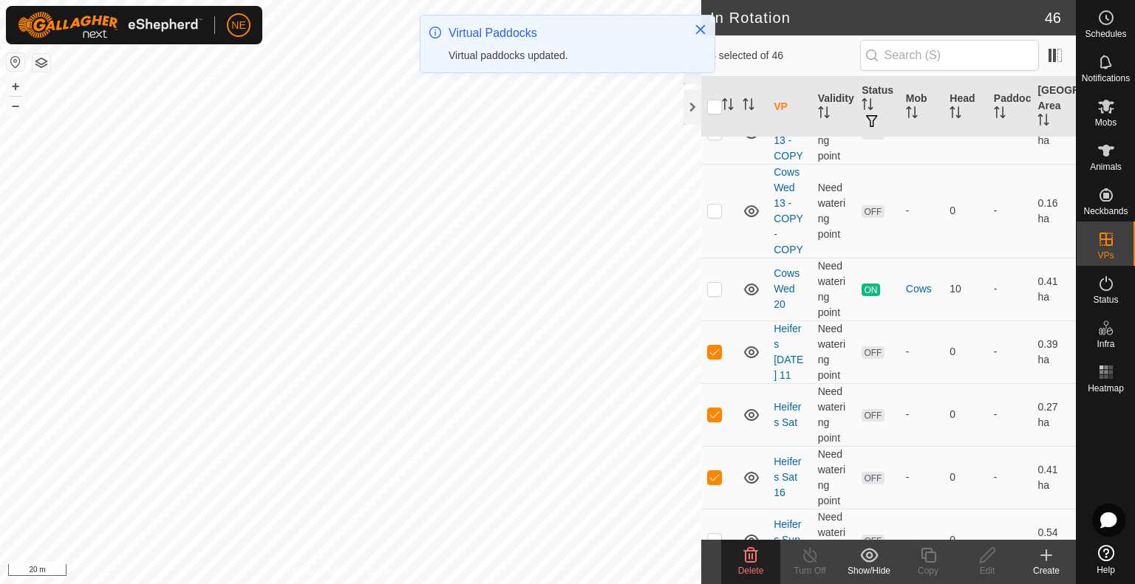
click at [748, 573] on span "Delete" at bounding box center [751, 571] width 26 height 10
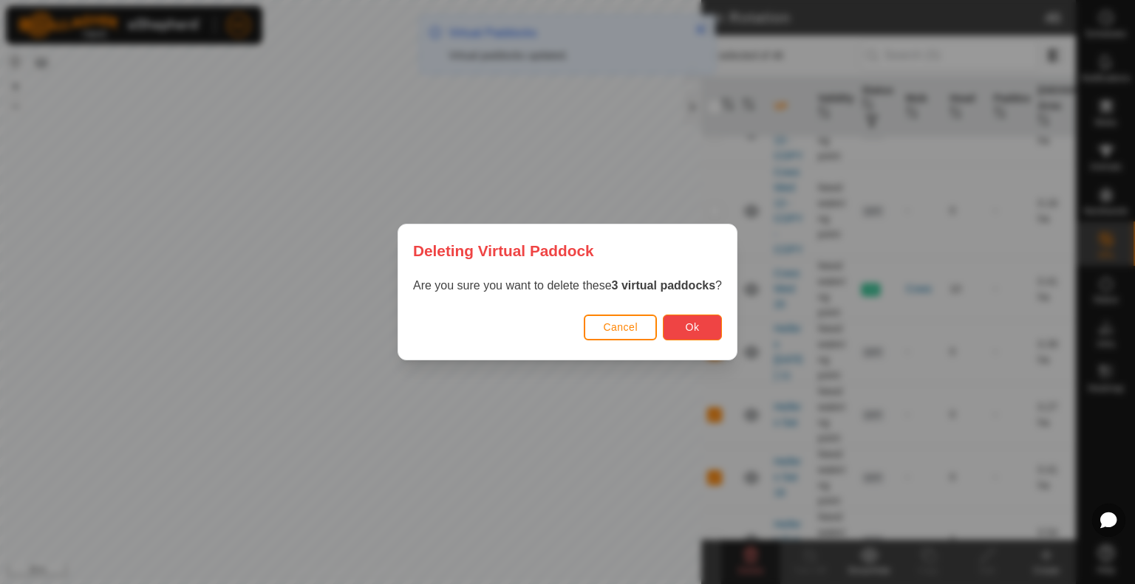
click at [695, 336] on button "Ok" at bounding box center [692, 328] width 59 height 26
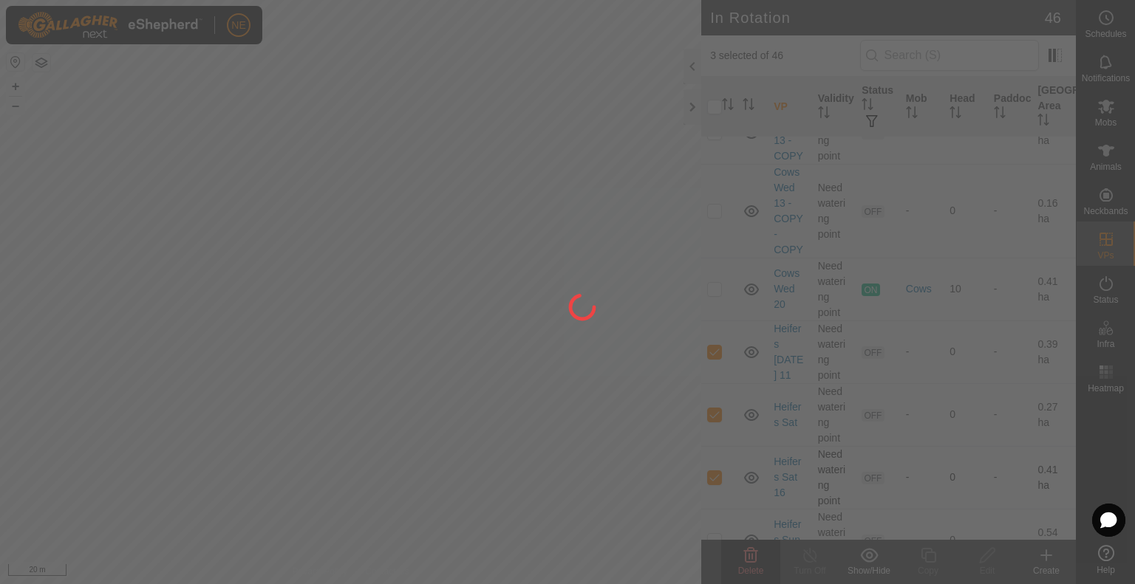
checkbox input "false"
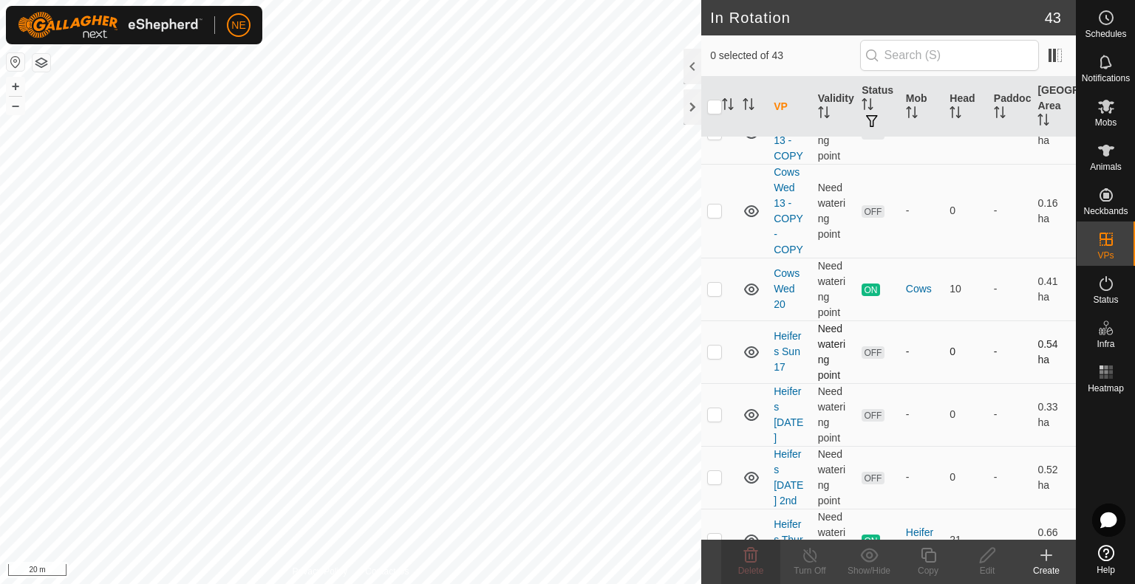
click at [712, 351] on p-checkbox at bounding box center [714, 352] width 15 height 12
checkbox input "true"
click at [715, 409] on p-checkbox at bounding box center [714, 415] width 15 height 12
checkbox input "true"
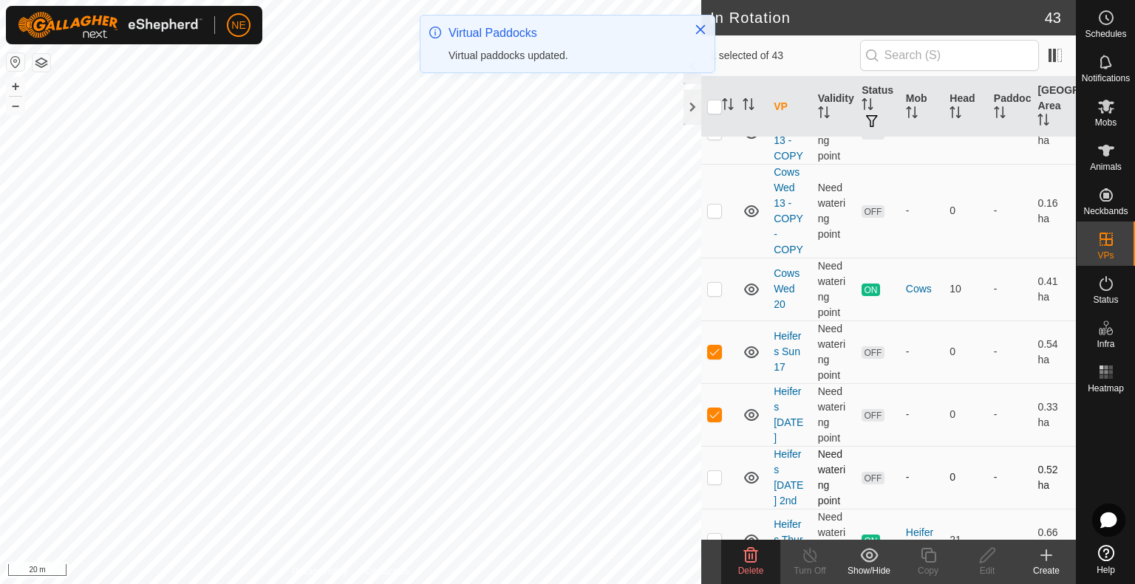
click at [716, 472] on p-checkbox at bounding box center [714, 477] width 15 height 12
checkbox input "true"
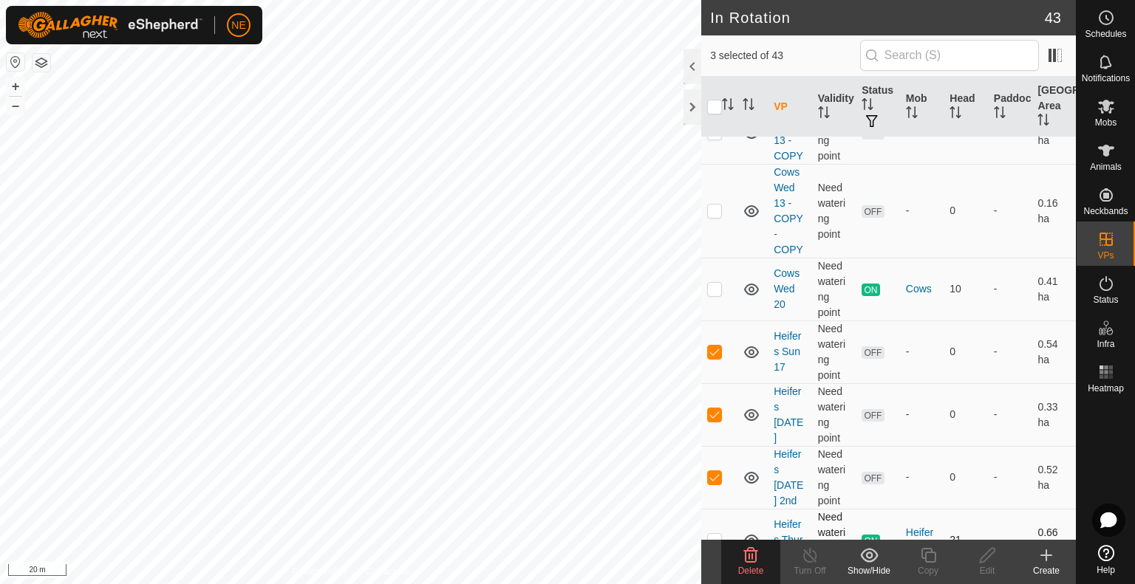
click at [715, 537] on p-checkbox at bounding box center [714, 540] width 15 height 12
checkbox input "false"
click at [755, 562] on icon at bounding box center [751, 555] width 14 height 15
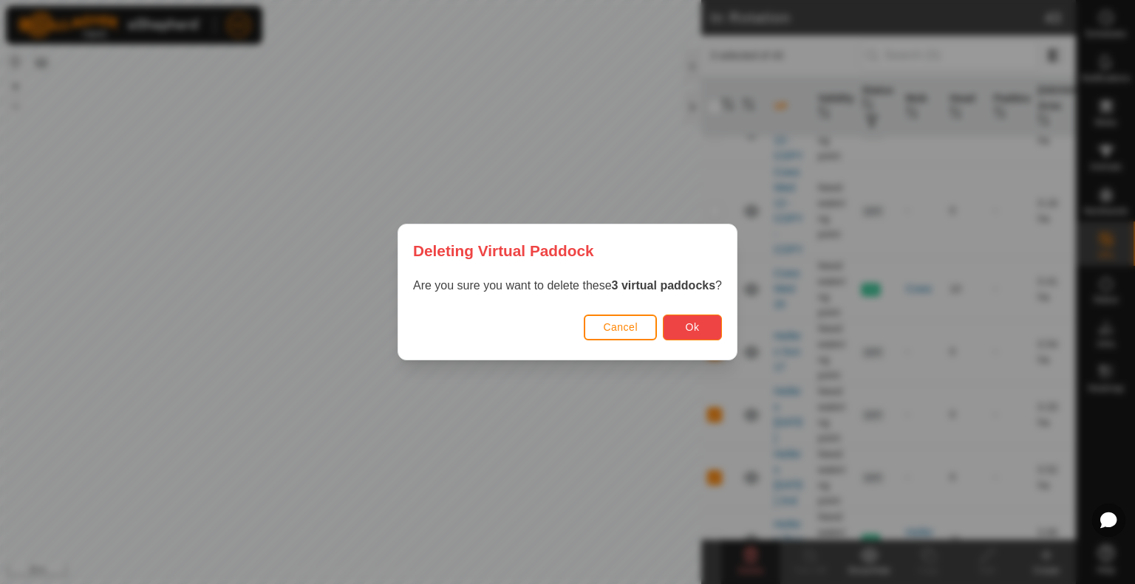
click at [690, 330] on span "Ok" at bounding box center [693, 327] width 14 height 12
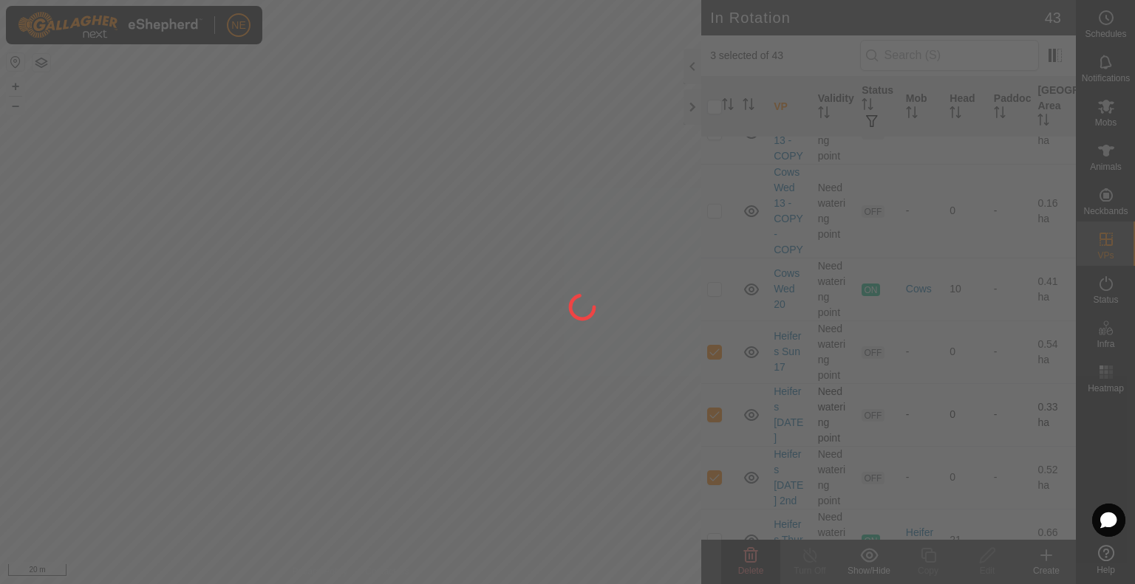
checkbox input "false"
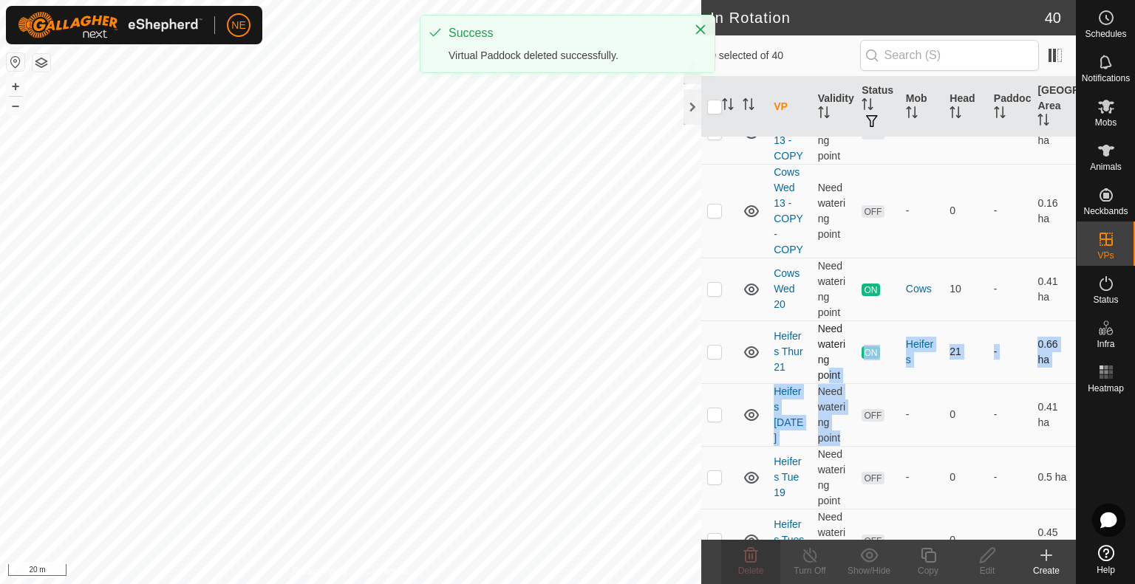
drag, startPoint x: 836, startPoint y: 438, endPoint x: 820, endPoint y: 372, distance: 67.7
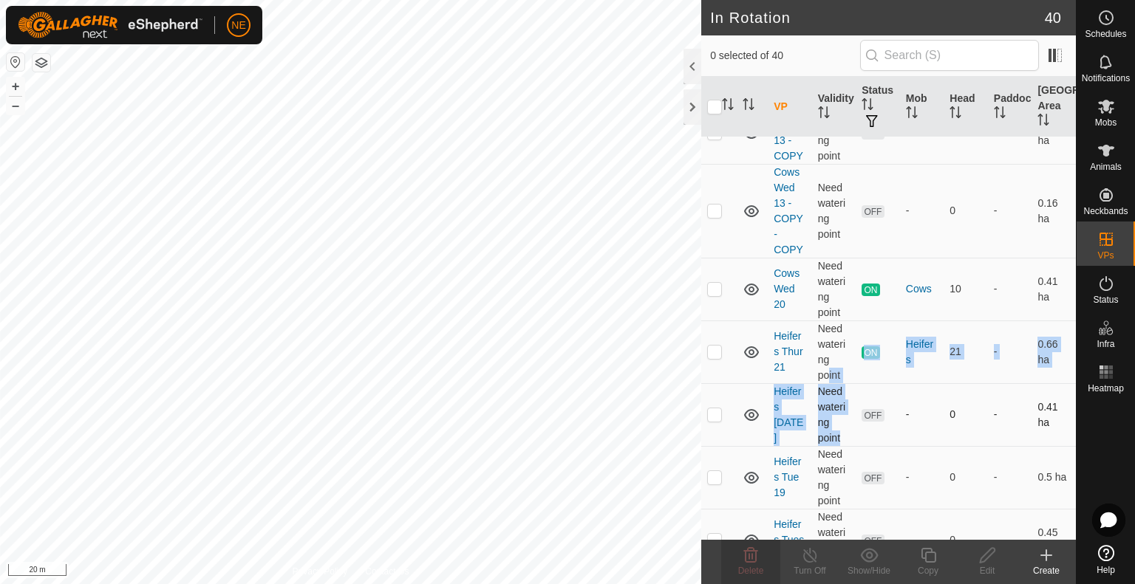
click at [718, 409] on p-checkbox at bounding box center [714, 415] width 15 height 12
checkbox input "true"
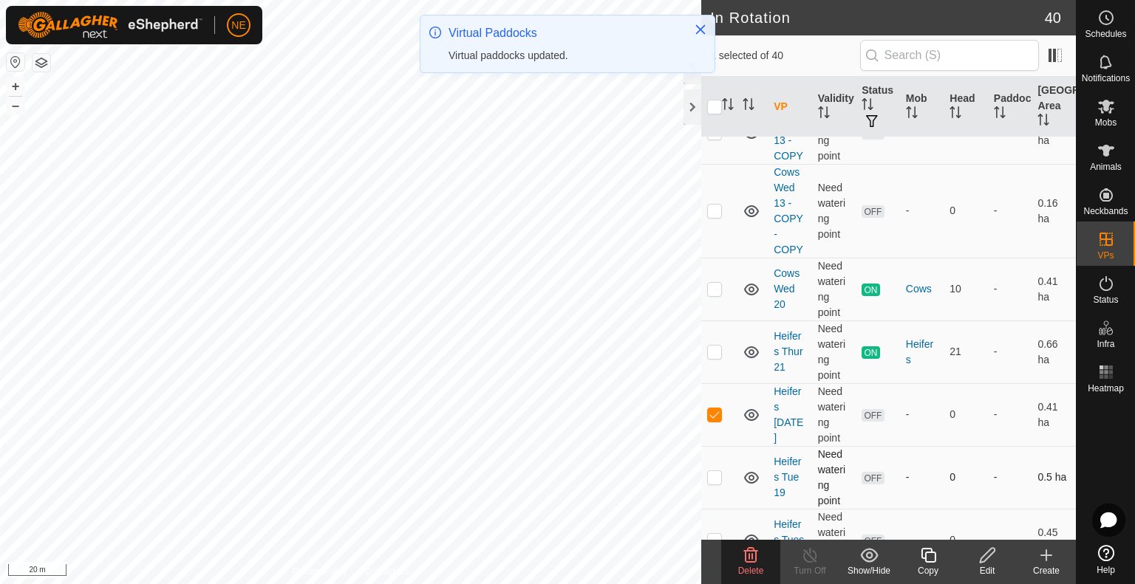
click at [718, 471] on p-checkbox at bounding box center [714, 477] width 15 height 12
checkbox input "true"
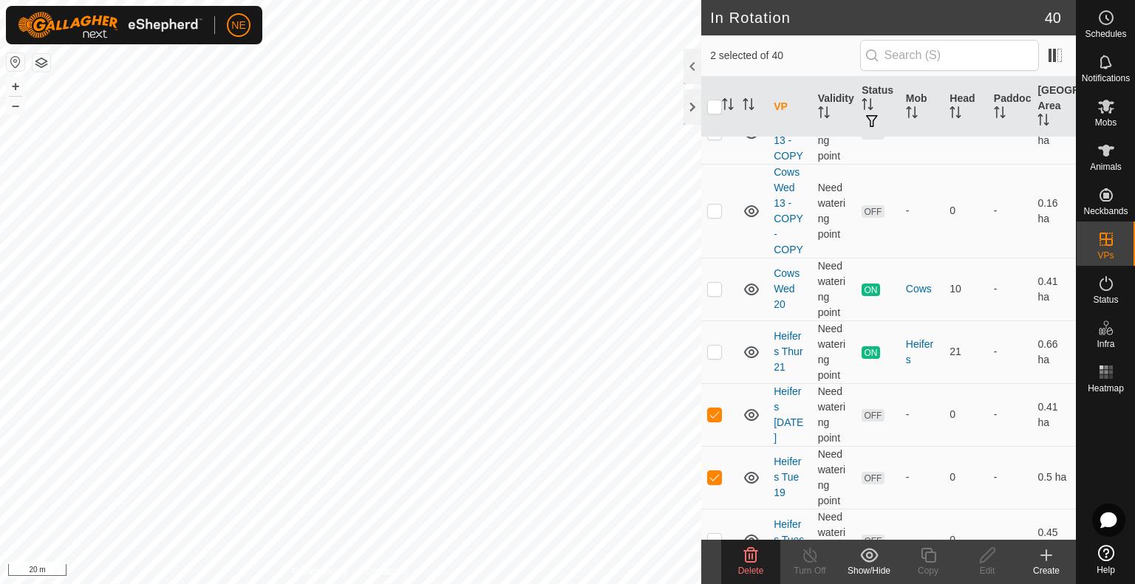
click at [754, 573] on span "Delete" at bounding box center [751, 571] width 26 height 10
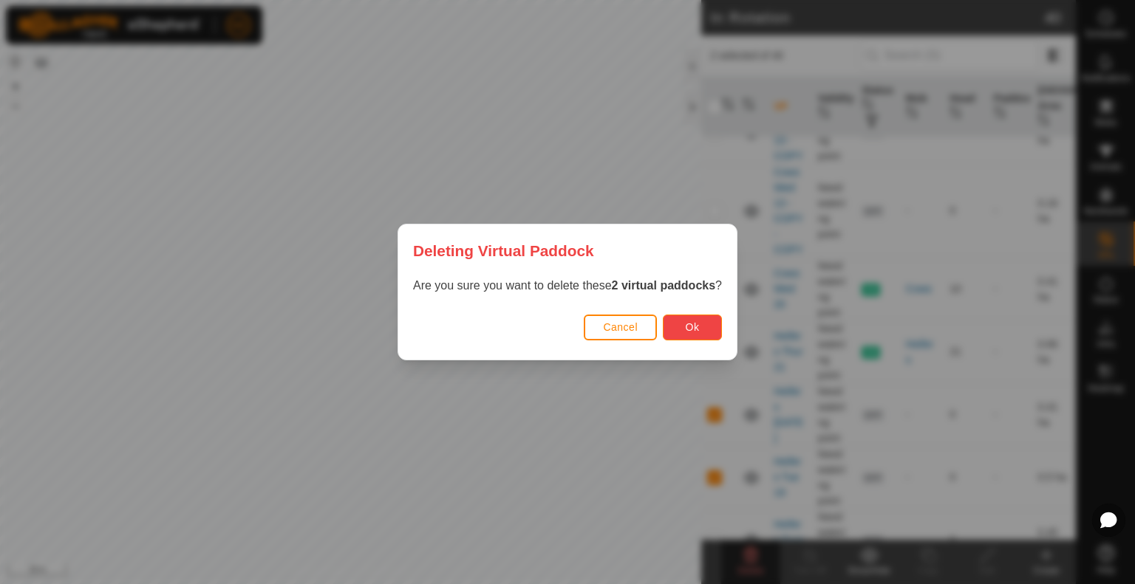
click at [678, 328] on button "Ok" at bounding box center [692, 328] width 59 height 26
checkbox input "false"
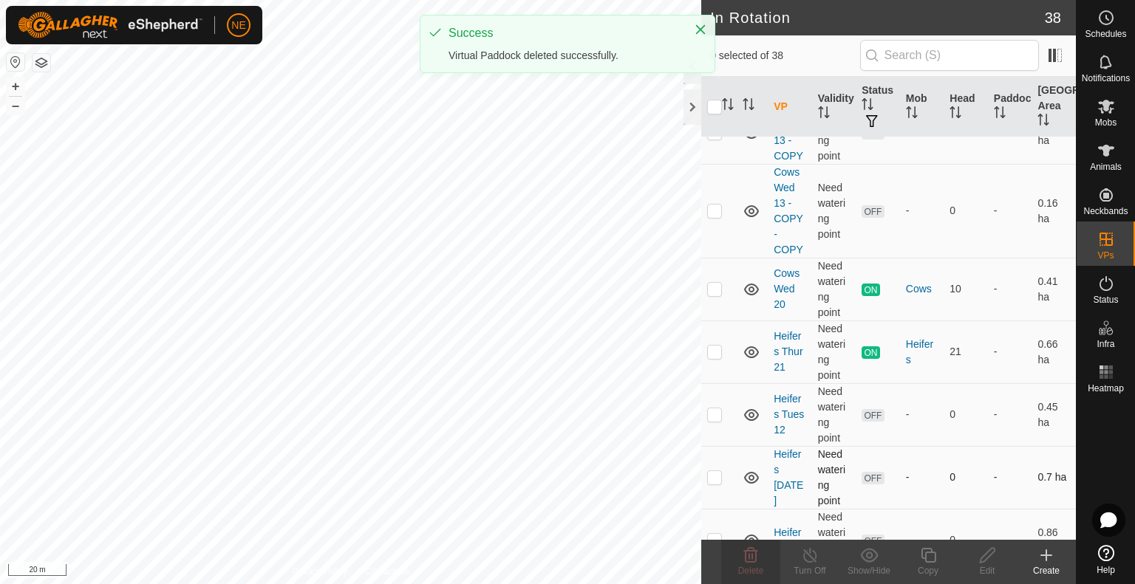
scroll to position [1150, 0]
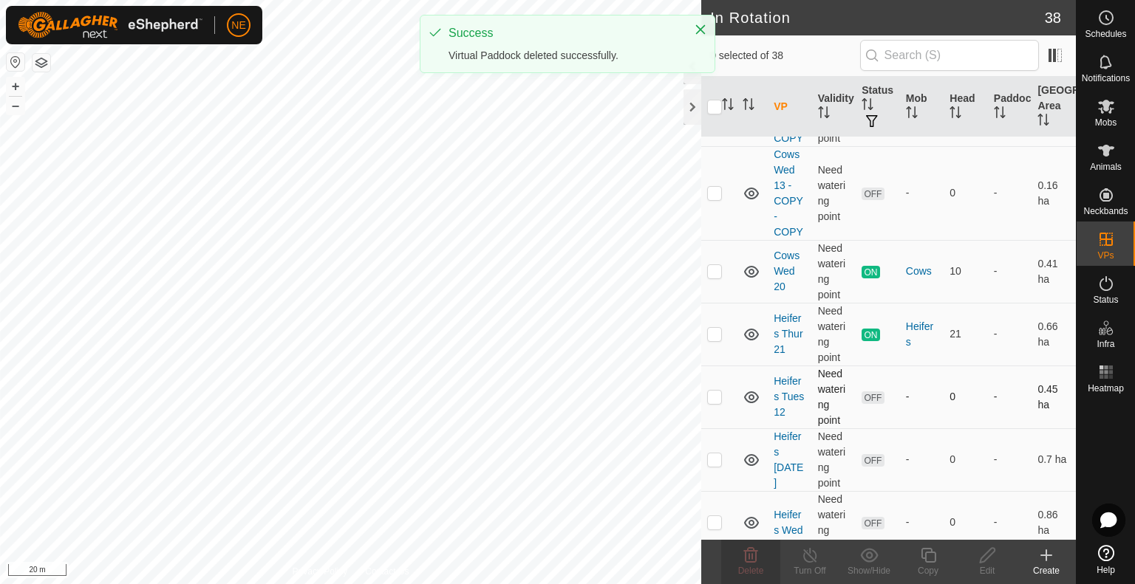
click at [716, 395] on p-checkbox at bounding box center [714, 397] width 15 height 12
checkbox input "true"
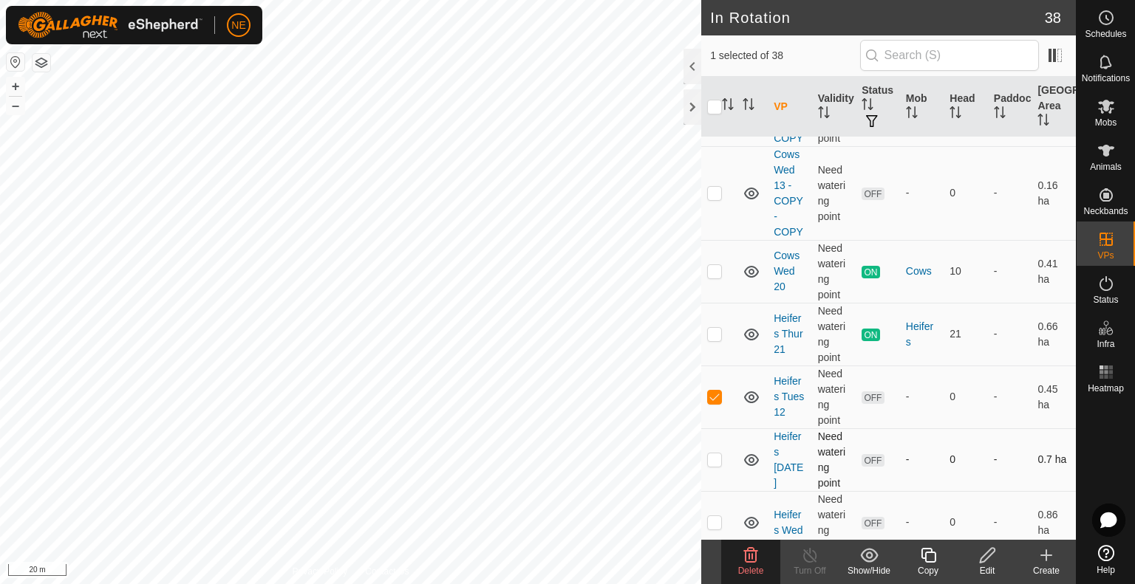
click at [718, 456] on p-checkbox at bounding box center [714, 460] width 15 height 12
checkbox input "true"
click at [718, 523] on p-checkbox at bounding box center [714, 523] width 15 height 12
checkbox input "true"
click at [758, 571] on span "Delete" at bounding box center [751, 571] width 26 height 10
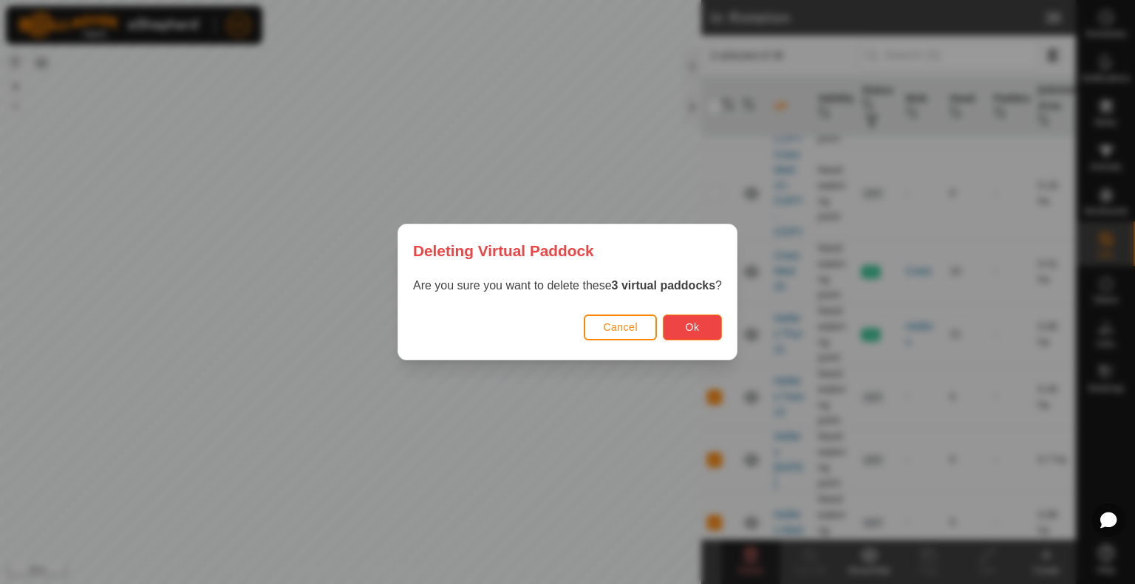
click at [678, 335] on button "Ok" at bounding box center [692, 328] width 59 height 26
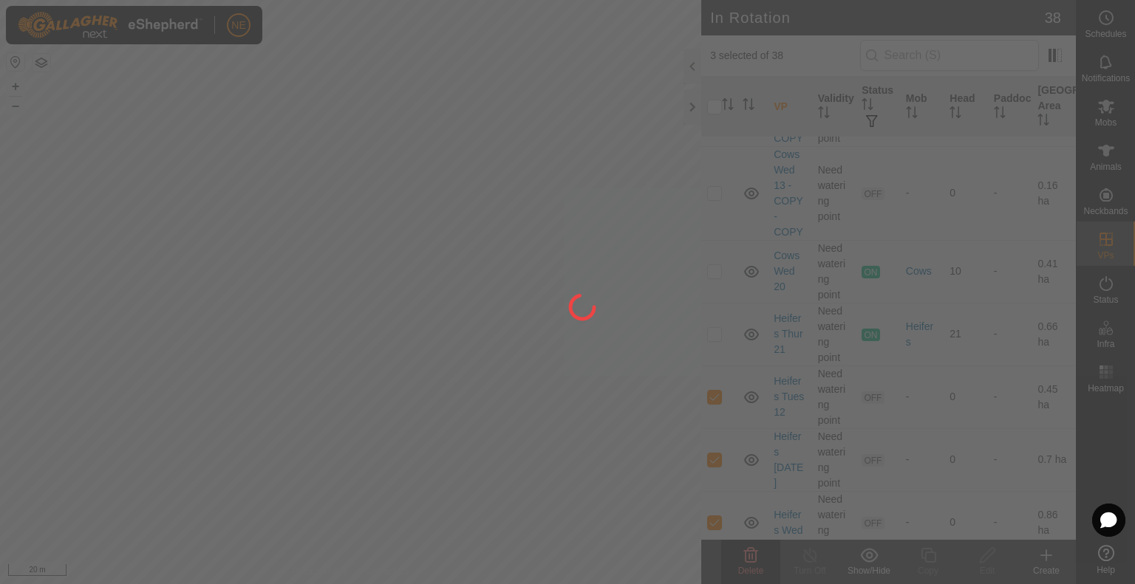
checkbox input "false"
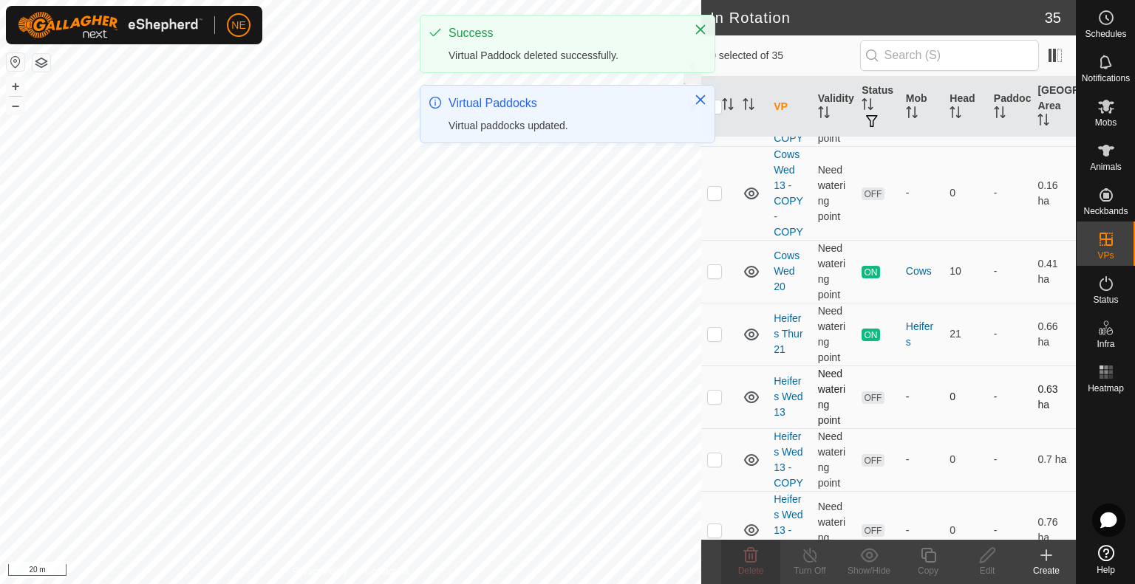
click at [712, 398] on p-checkbox at bounding box center [714, 397] width 15 height 12
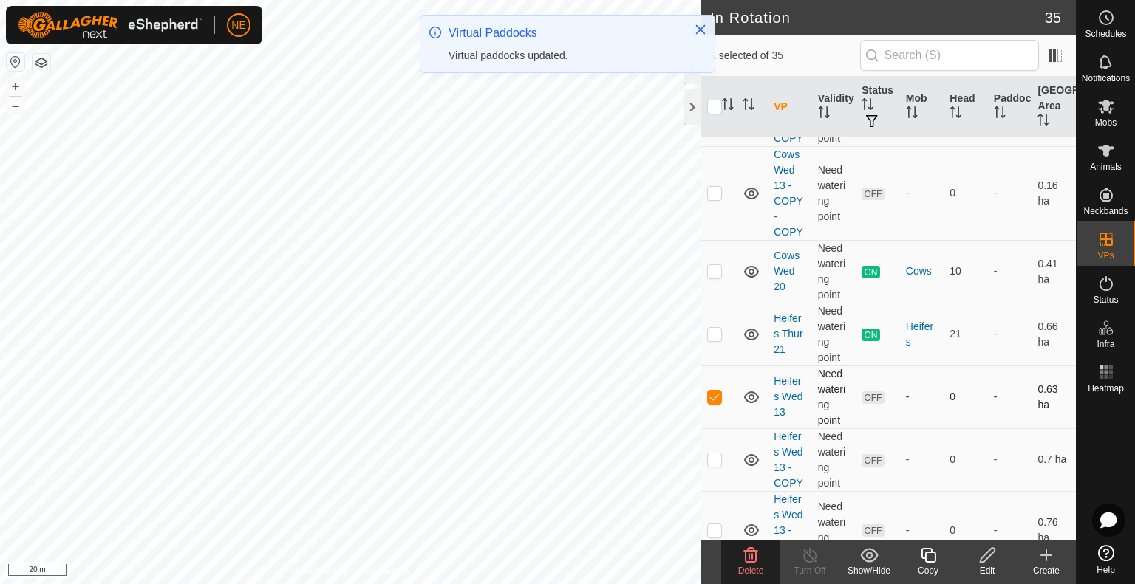
click at [712, 398] on p-checkbox at bounding box center [714, 397] width 15 height 12
checkbox input "false"
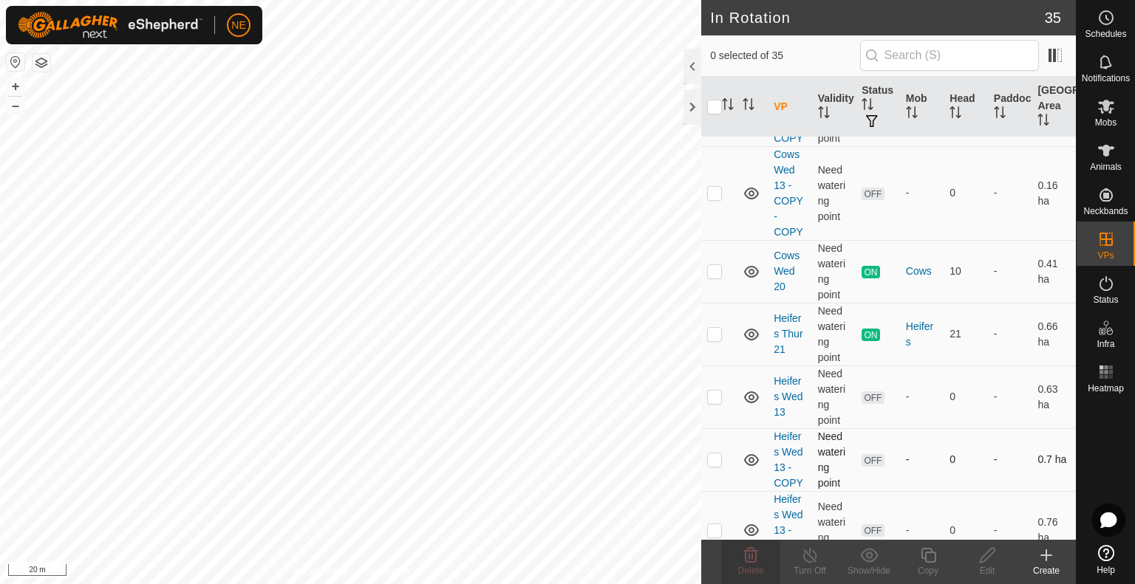
click at [717, 459] on p-checkbox at bounding box center [714, 460] width 15 height 12
checkbox input "true"
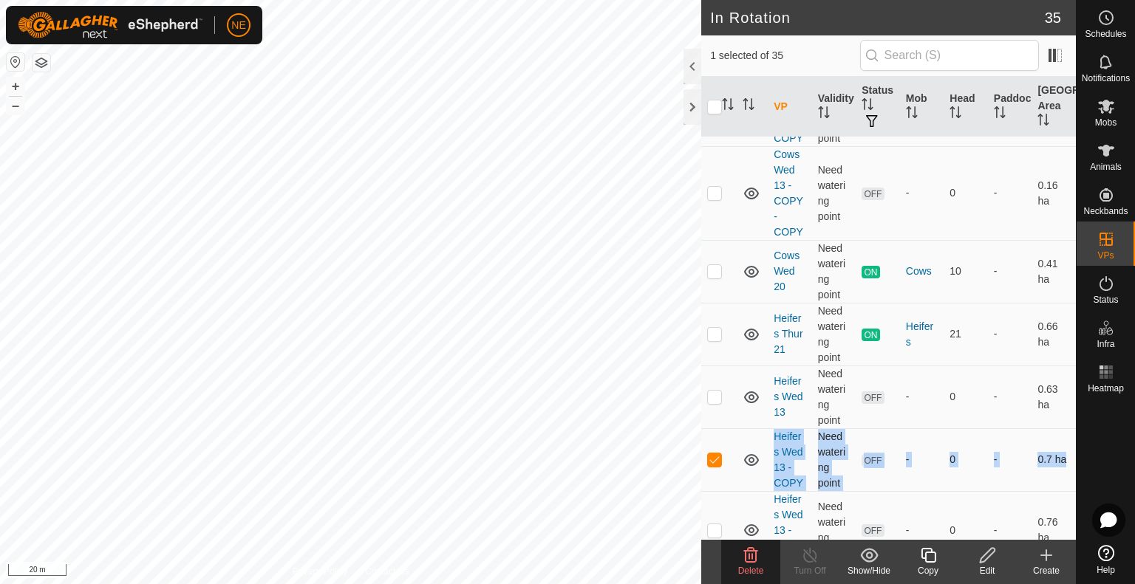
drag, startPoint x: 737, startPoint y: 502, endPoint x: 734, endPoint y: 469, distance: 32.6
click at [734, 469] on tbody "VPs with NO Physical Paddock Cows [DATE] Need watering point OFF - 0 - 0.31 ha …" at bounding box center [888, 145] width 375 height 2319
click at [717, 536] on p-checkbox at bounding box center [714, 531] width 15 height 12
checkbox input "true"
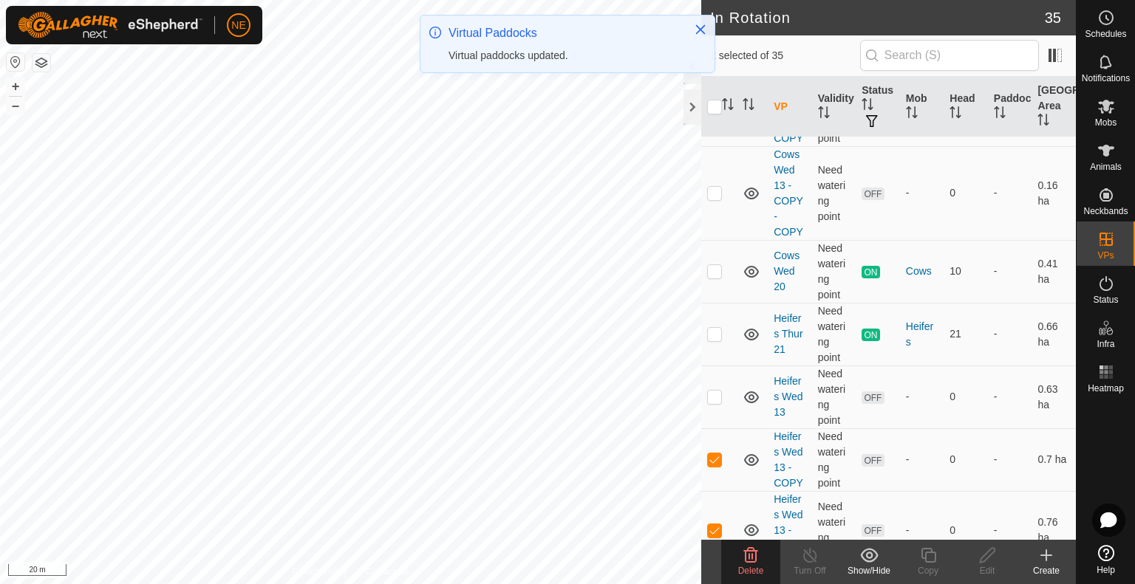
click at [757, 570] on span "Delete" at bounding box center [751, 571] width 26 height 10
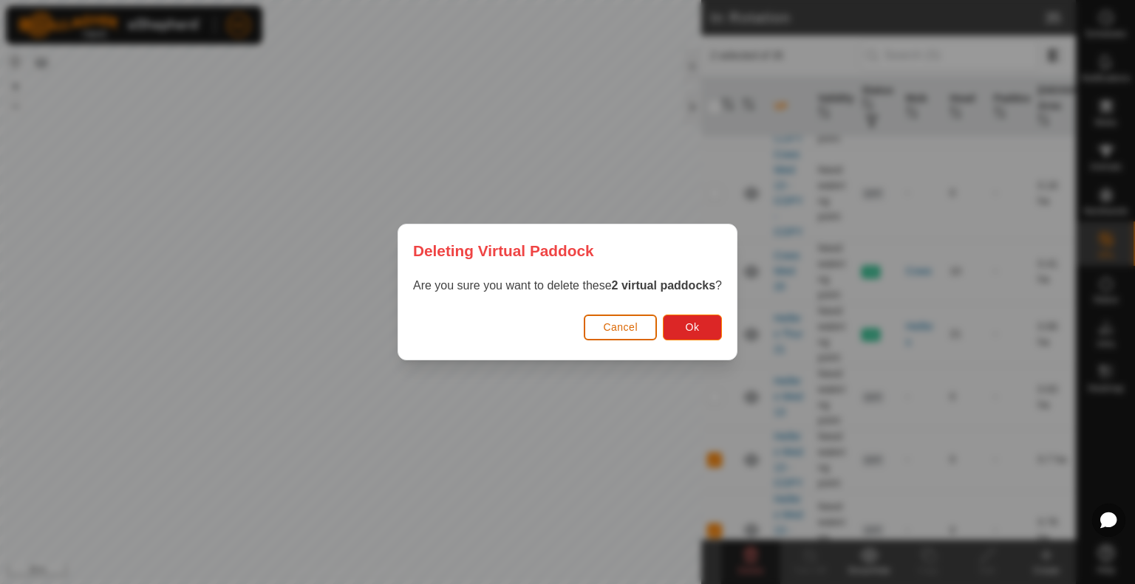
click at [617, 335] on button "Cancel" at bounding box center [620, 328] width 73 height 26
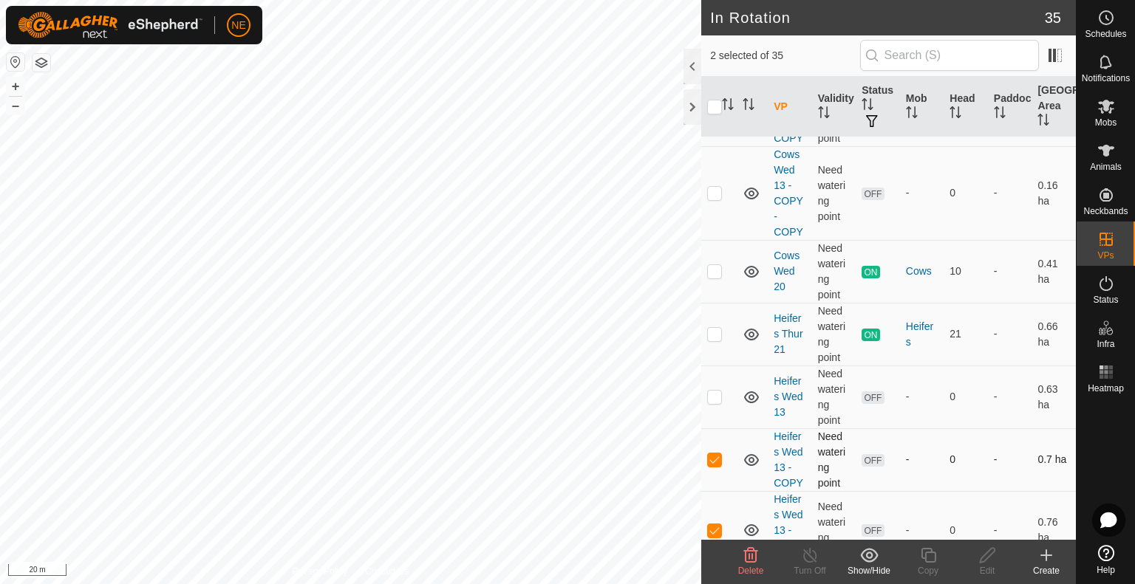
click at [713, 457] on p-checkbox at bounding box center [714, 460] width 15 height 12
checkbox input "false"
click at [715, 536] on p-checkbox at bounding box center [714, 531] width 15 height 12
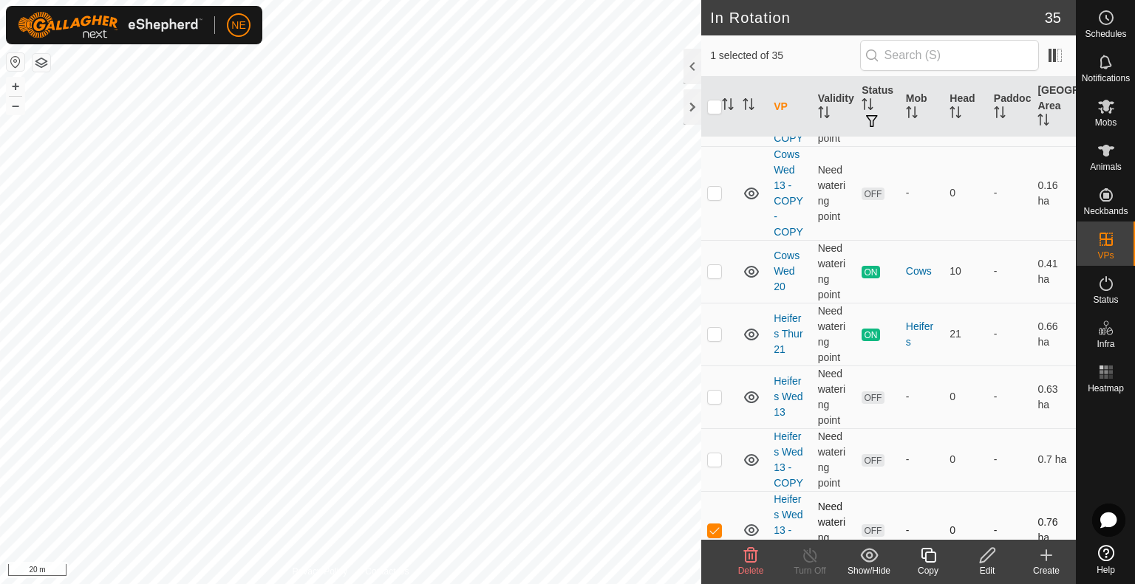
checkbox input "false"
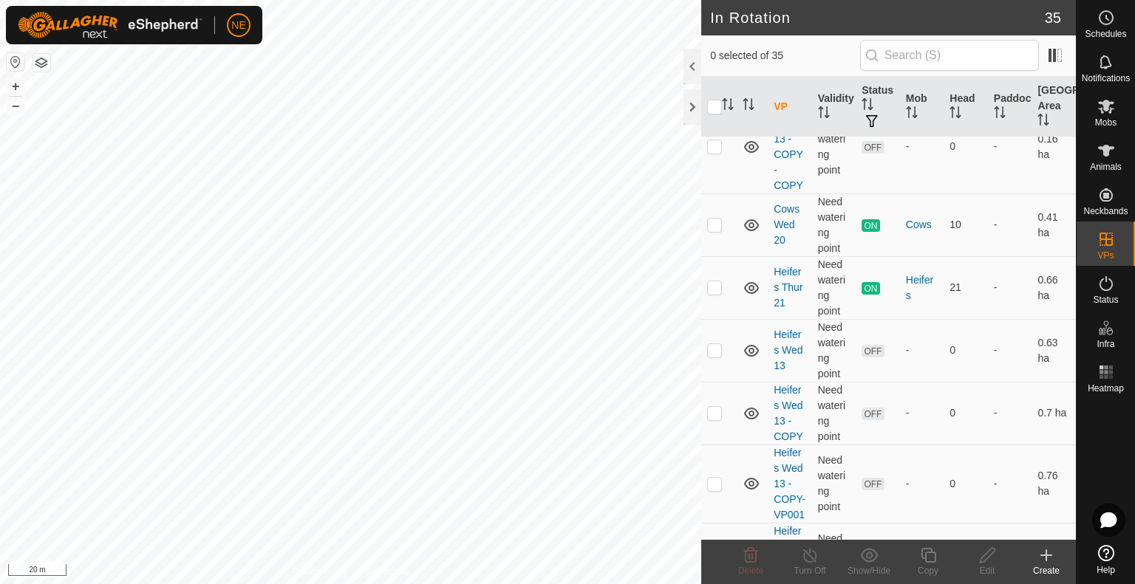
scroll to position [1210, 0]
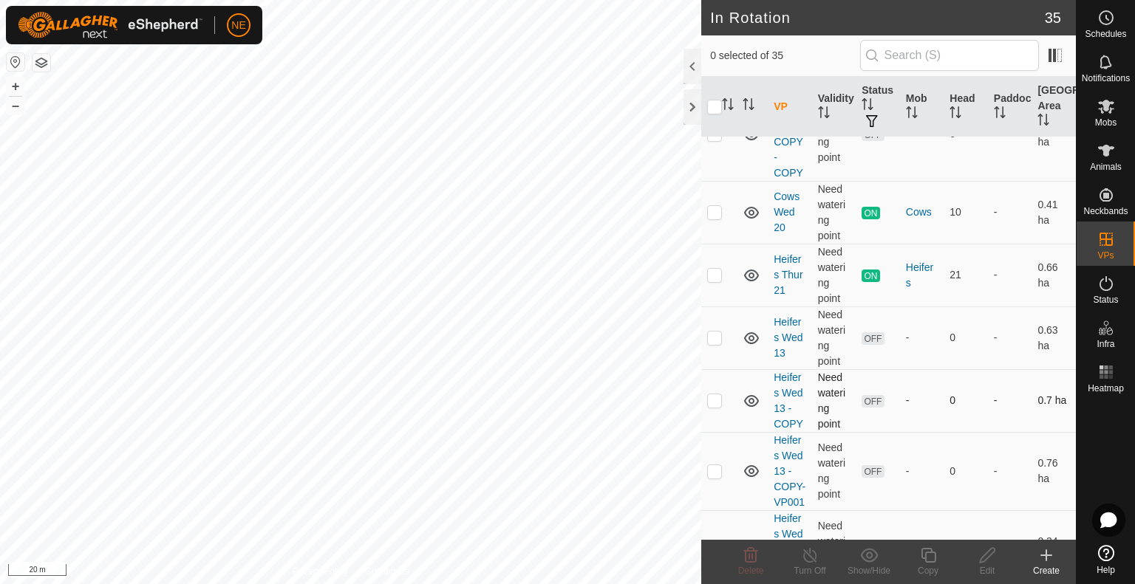
click at [717, 398] on p-checkbox at bounding box center [714, 401] width 15 height 12
checkbox input "true"
click at [717, 477] on p-checkbox at bounding box center [714, 472] width 15 height 12
checkbox input "true"
click at [720, 395] on p-checkbox at bounding box center [714, 401] width 15 height 12
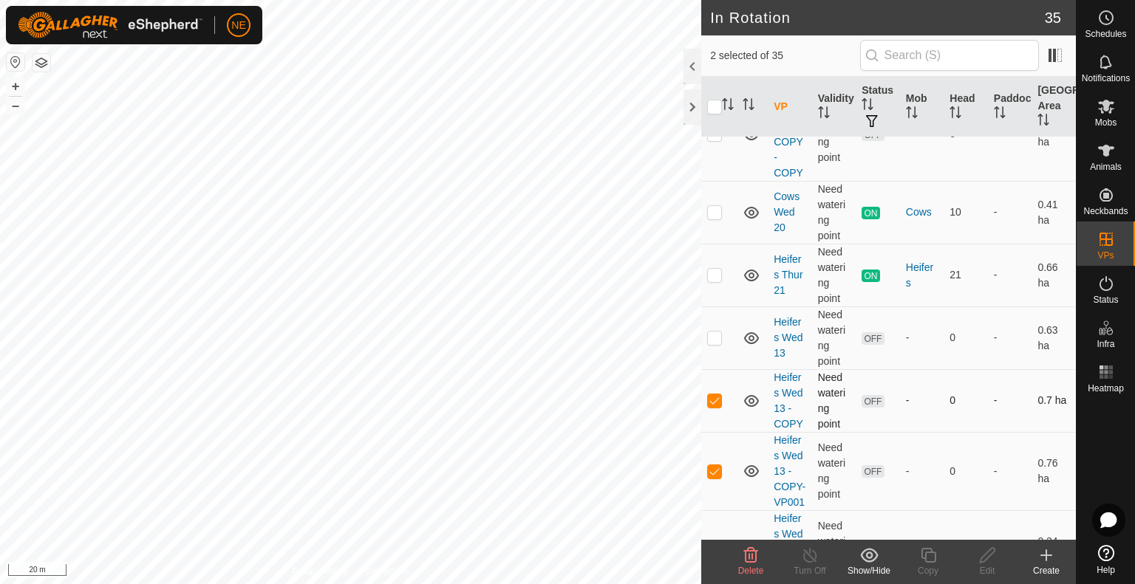
checkbox input "false"
click at [759, 567] on span "Delete" at bounding box center [751, 571] width 26 height 10
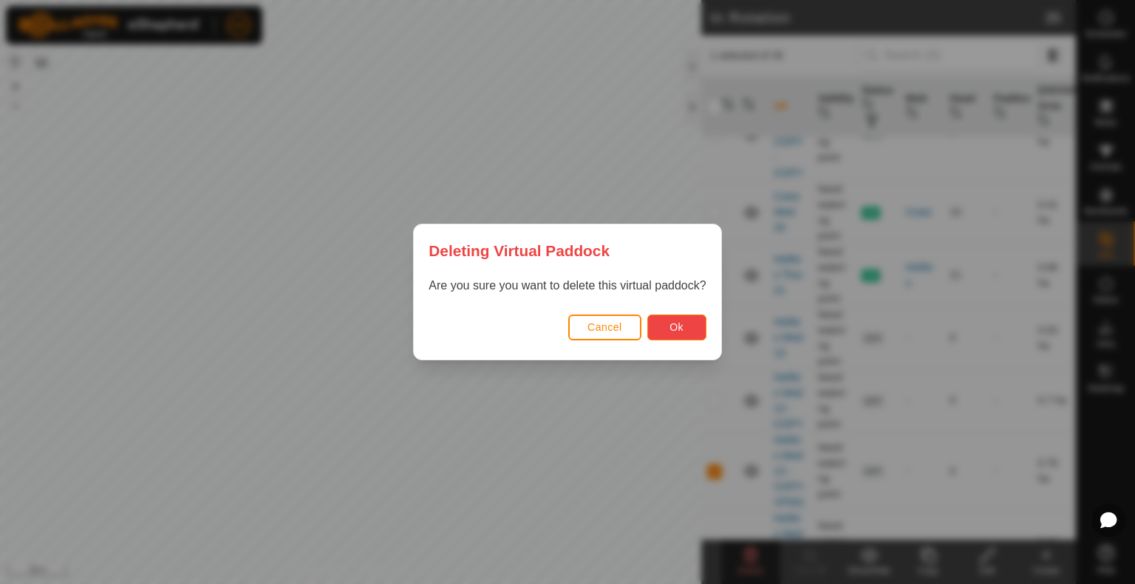
click at [681, 330] on span "Ok" at bounding box center [676, 327] width 14 height 12
checkbox input "false"
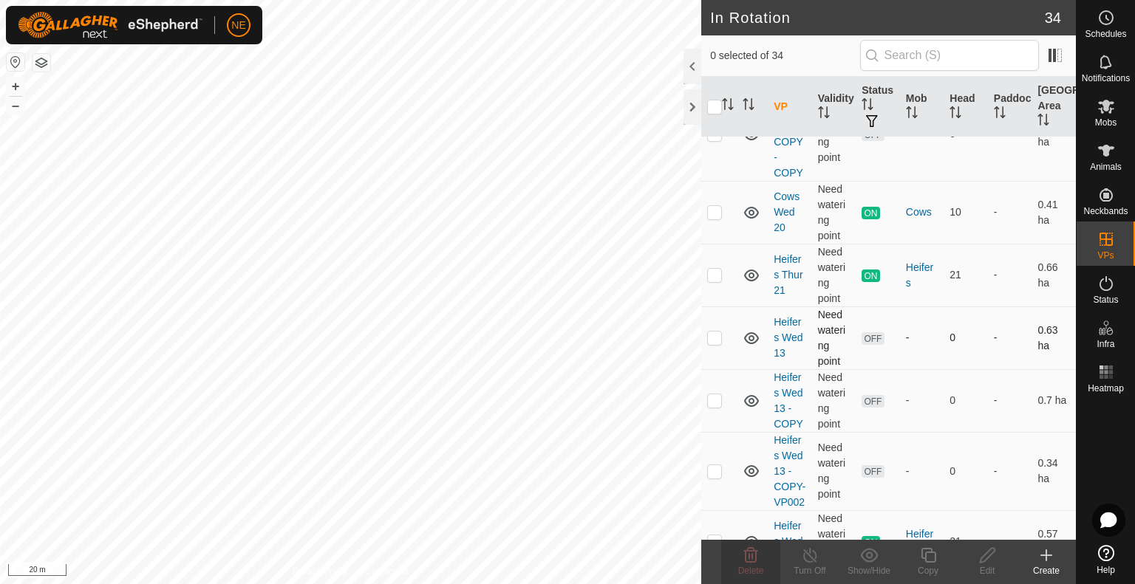
click at [716, 333] on p-checkbox at bounding box center [714, 338] width 15 height 12
click at [712, 341] on td at bounding box center [718, 338] width 35 height 63
checkbox input "false"
click at [716, 396] on p-checkbox at bounding box center [714, 401] width 15 height 12
checkbox input "true"
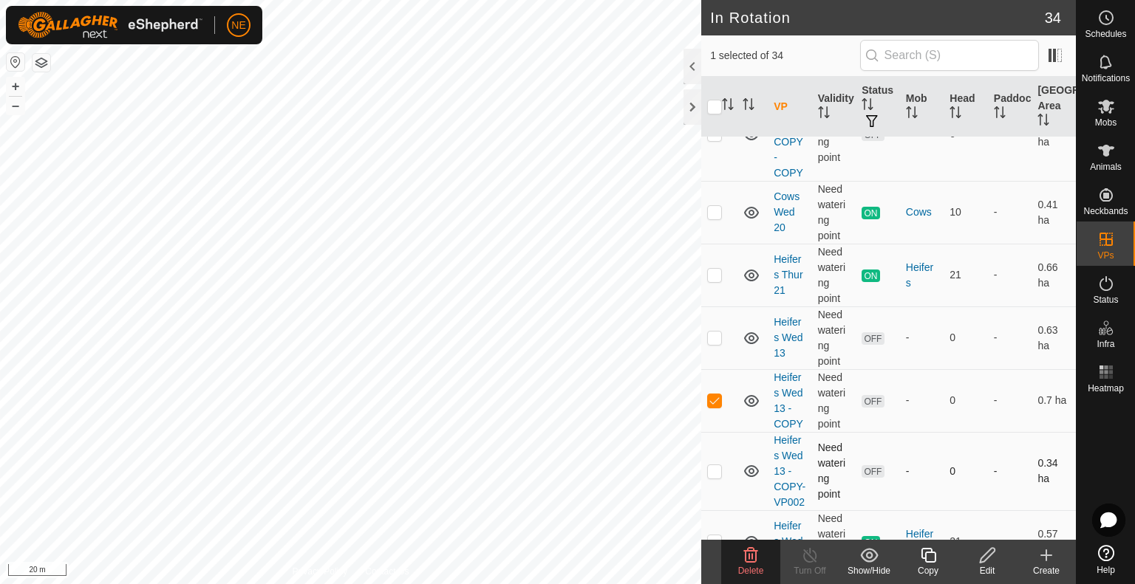
click at [716, 477] on p-checkbox at bounding box center [714, 472] width 15 height 12
checkbox input "true"
click at [749, 560] on icon at bounding box center [751, 556] width 18 height 18
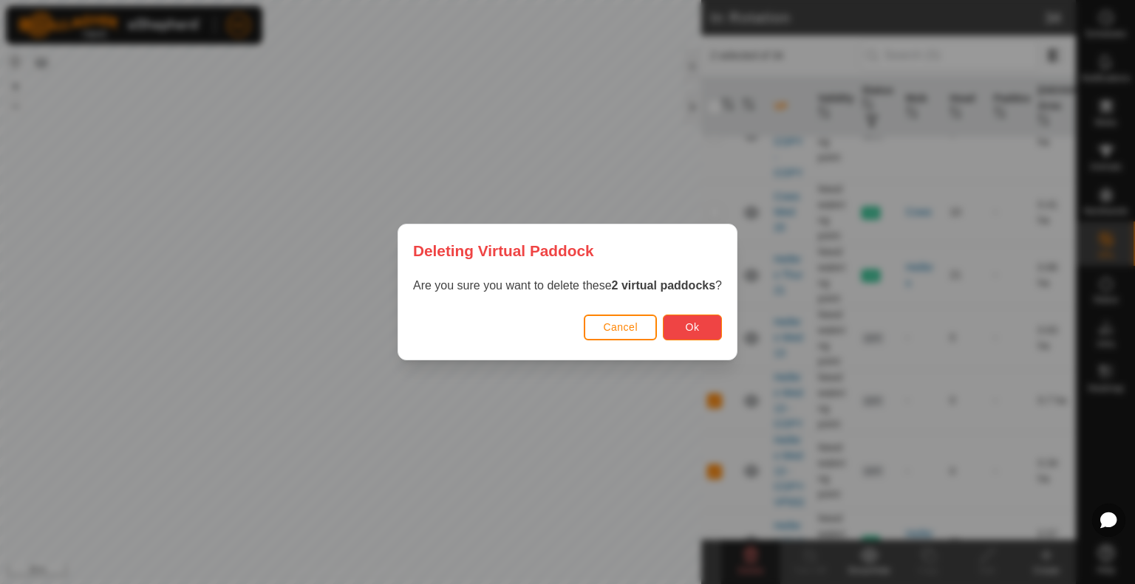
click at [696, 325] on span "Ok" at bounding box center [693, 327] width 14 height 12
checkbox input "false"
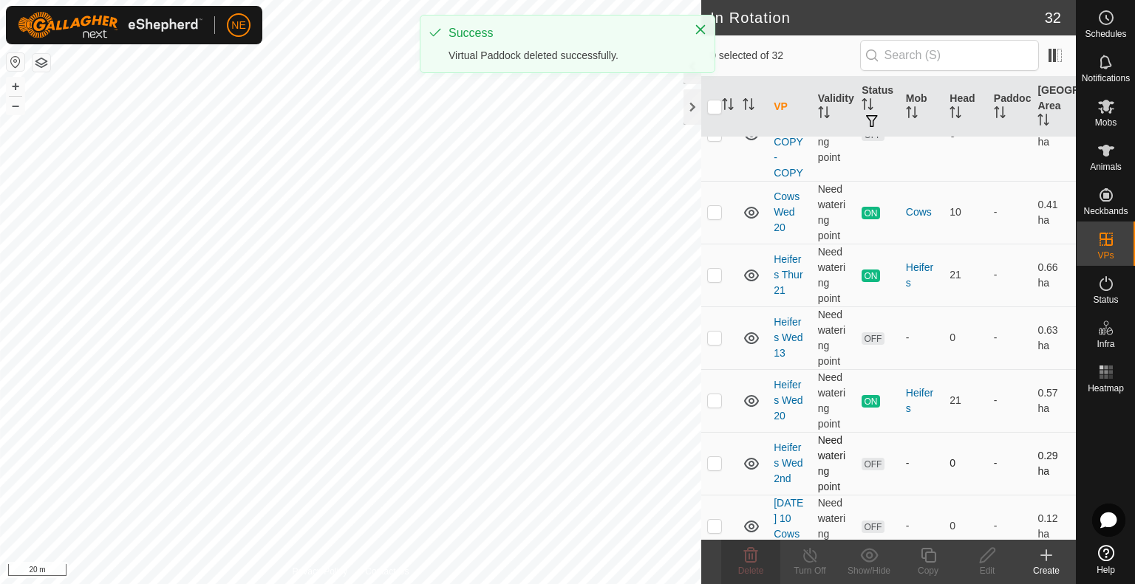
click at [721, 457] on p-checkbox at bounding box center [714, 463] width 15 height 12
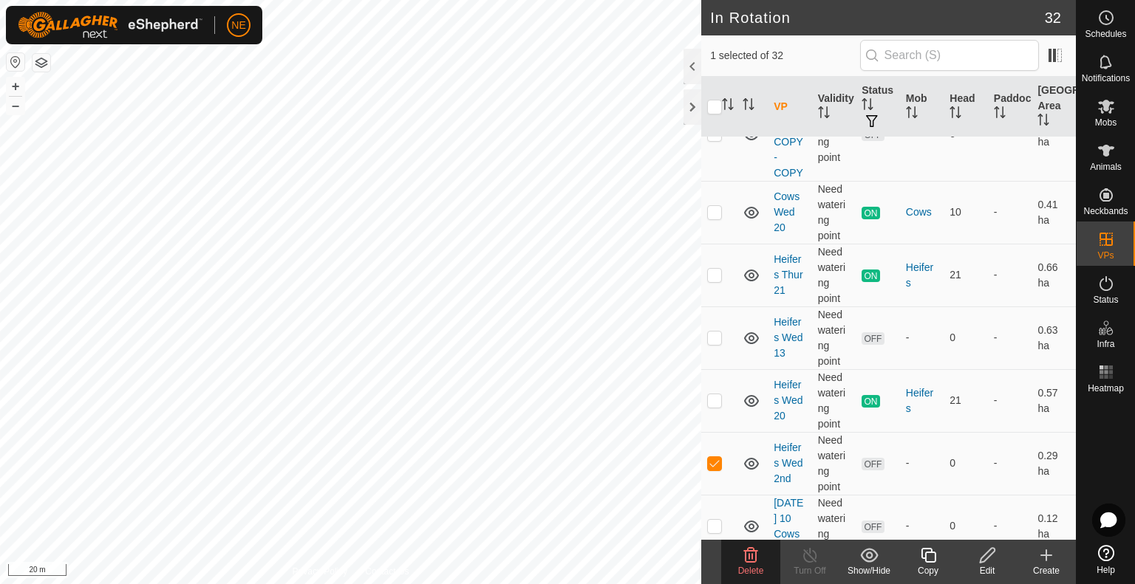
click at [757, 557] on icon at bounding box center [751, 555] width 14 height 15
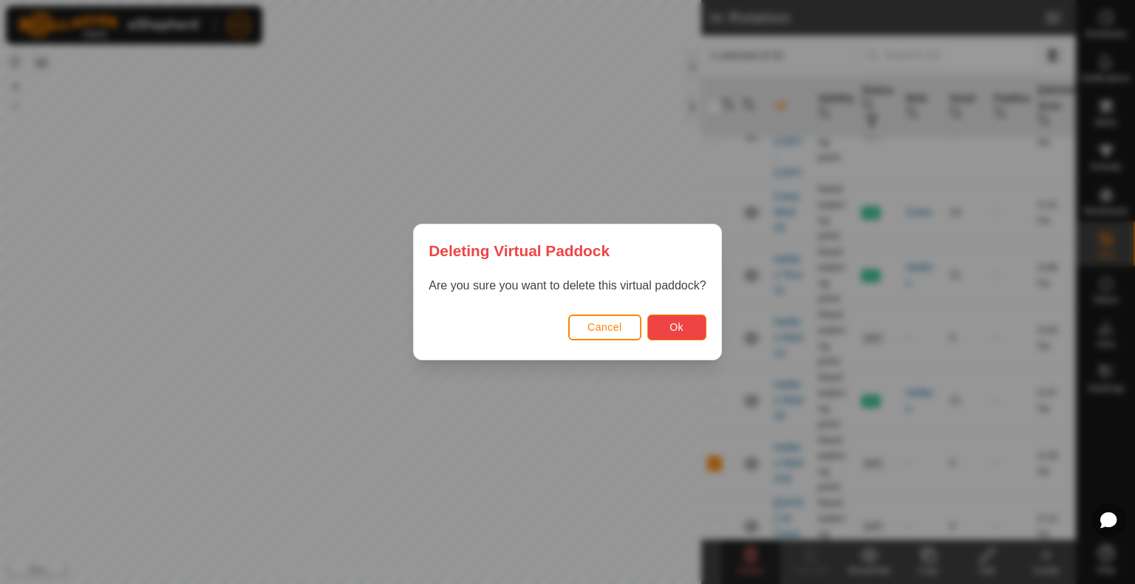
click at [672, 333] on span "Ok" at bounding box center [676, 327] width 14 height 12
checkbox input "false"
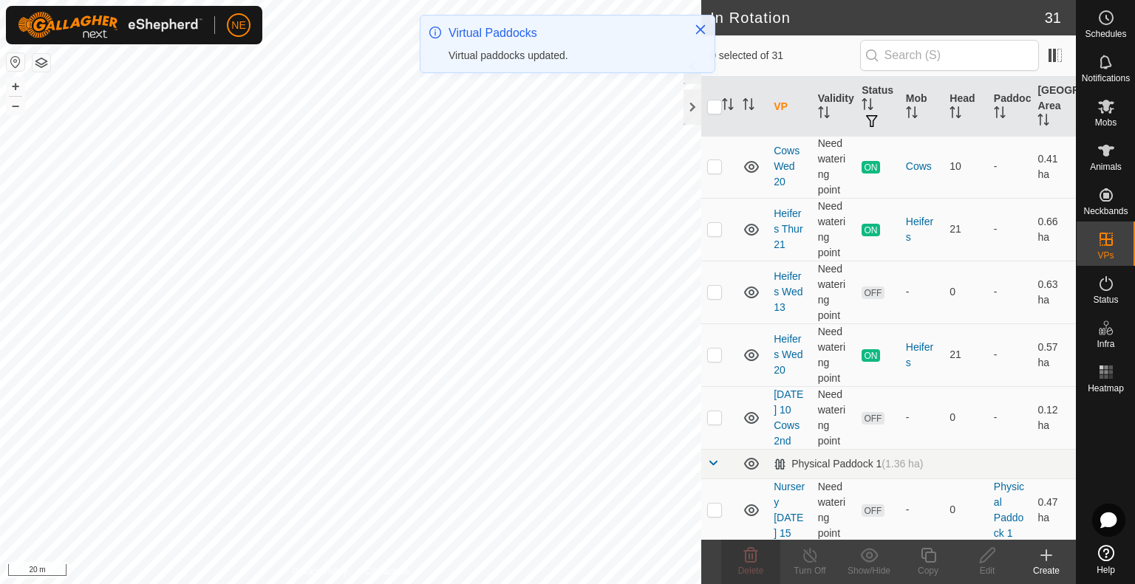
scroll to position [1269, 0]
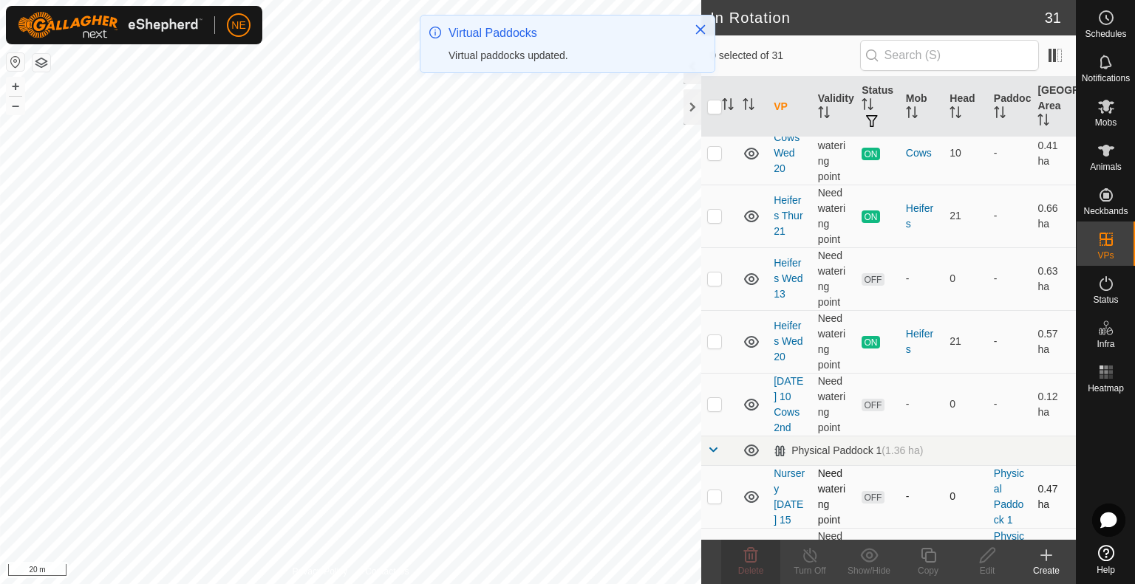
click at [715, 493] on p-checkbox at bounding box center [714, 497] width 15 height 12
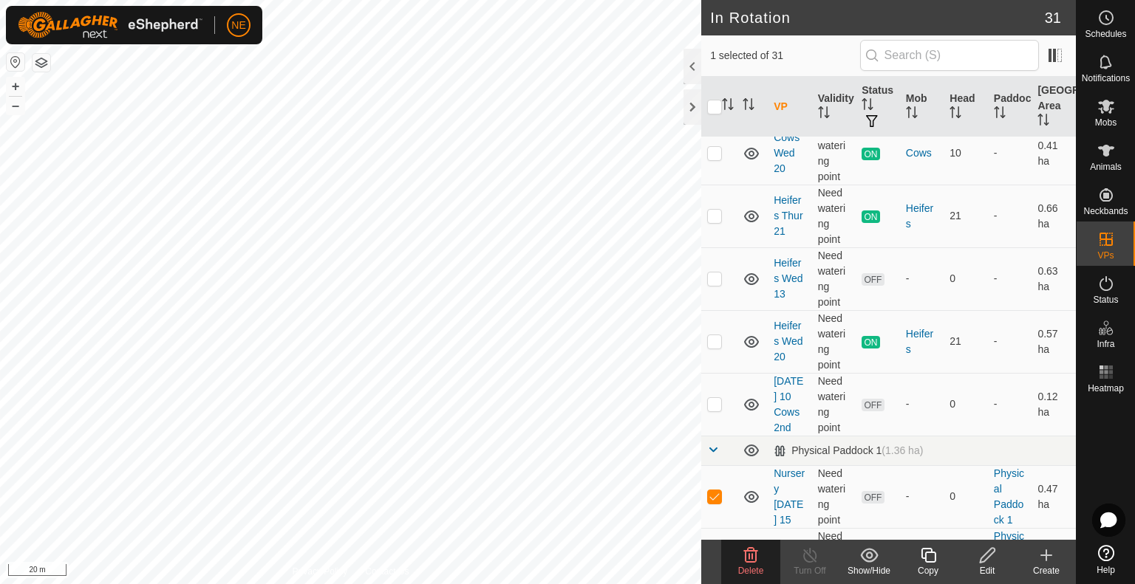
click at [763, 570] on span "Delete" at bounding box center [751, 571] width 26 height 10
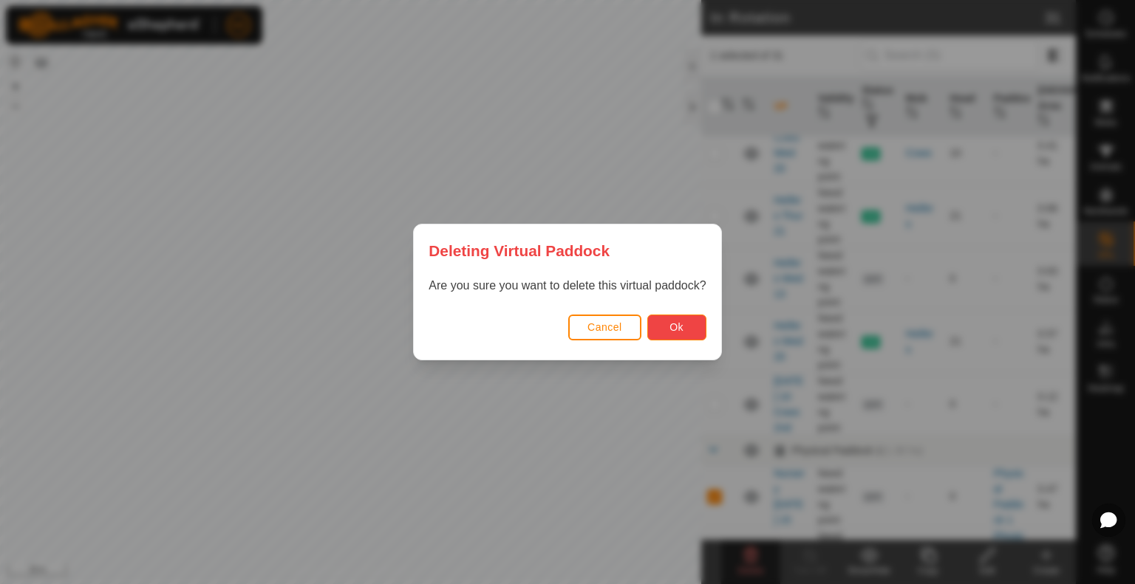
click at [668, 324] on button "Ok" at bounding box center [676, 328] width 59 height 26
checkbox input "false"
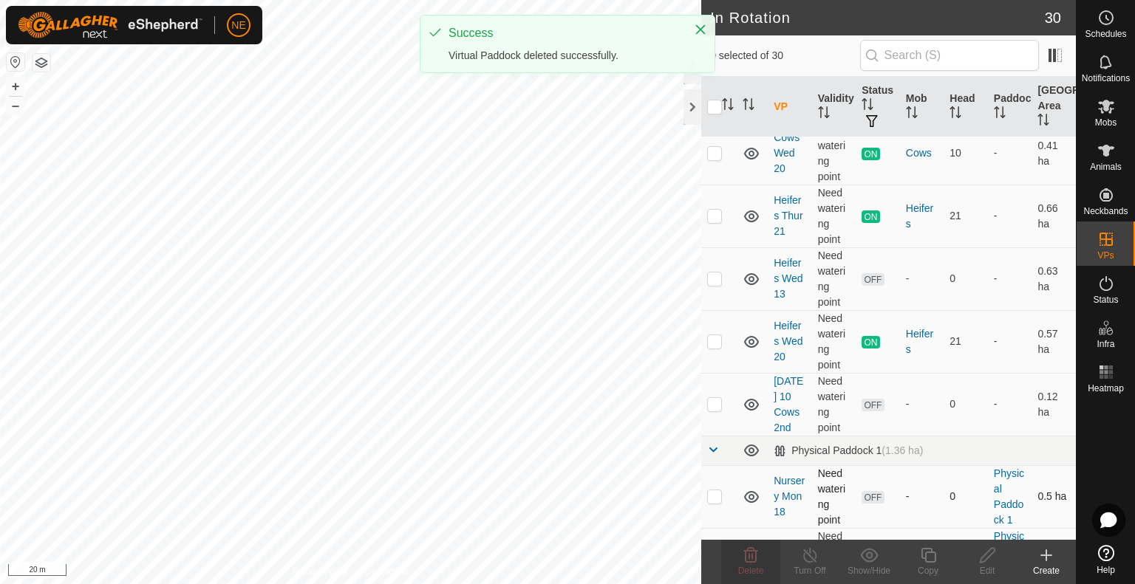
click at [716, 493] on p-checkbox at bounding box center [714, 497] width 15 height 12
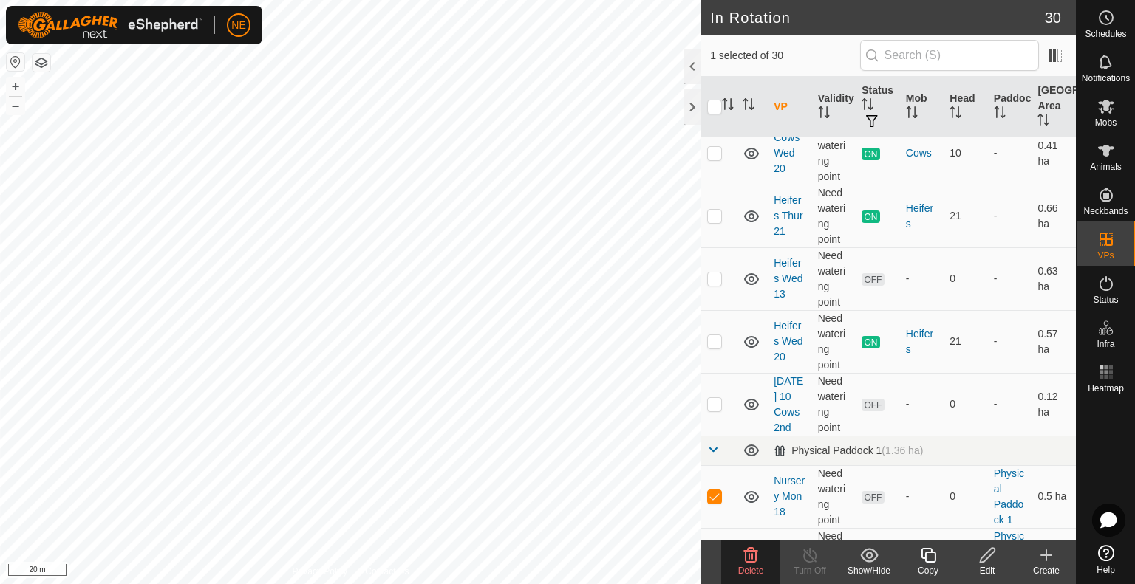
click at [754, 573] on span "Delete" at bounding box center [751, 571] width 26 height 10
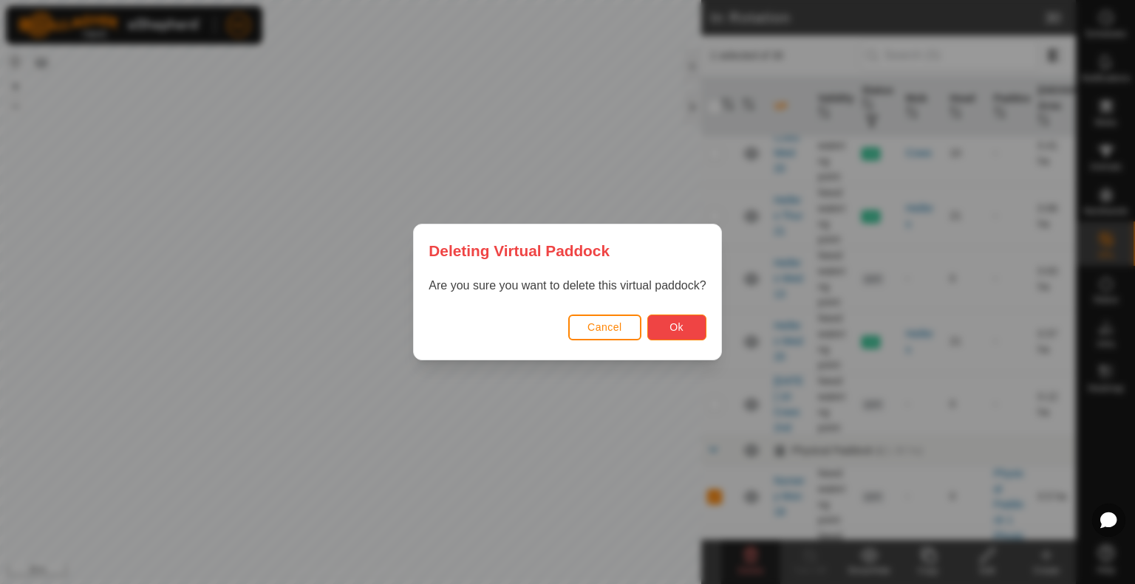
click at [671, 334] on button "Ok" at bounding box center [676, 328] width 59 height 26
checkbox input "false"
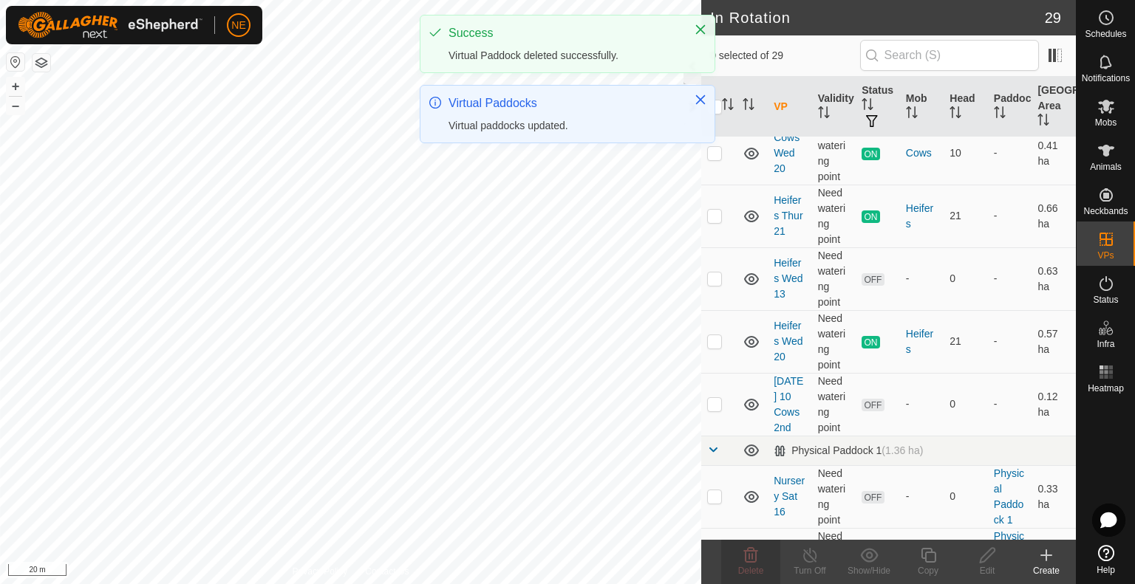
click at [715, 491] on p-checkbox at bounding box center [714, 497] width 15 height 12
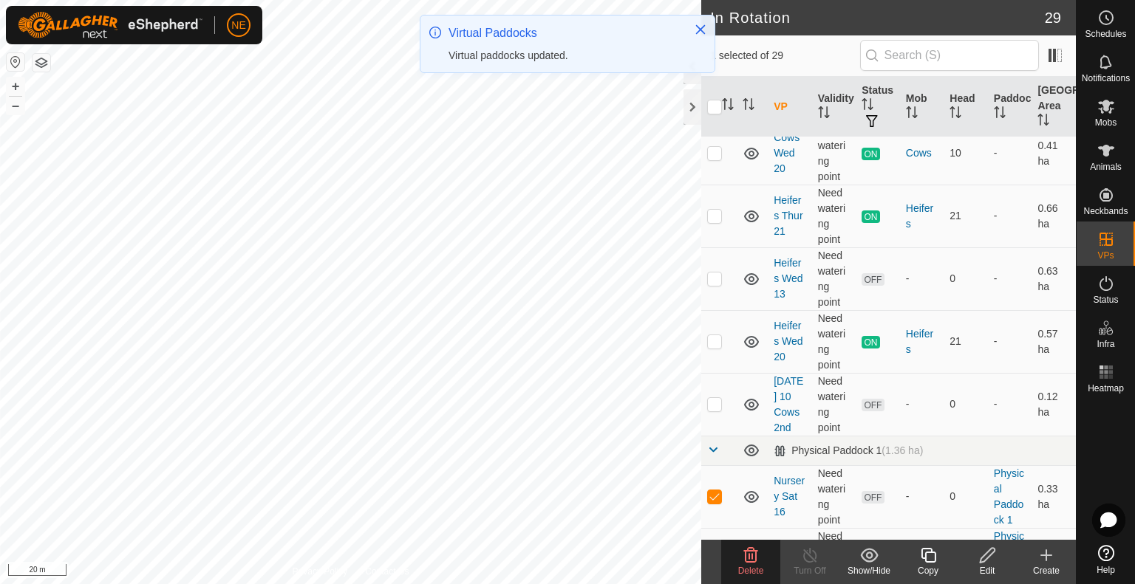
click at [758, 563] on icon at bounding box center [751, 556] width 18 height 18
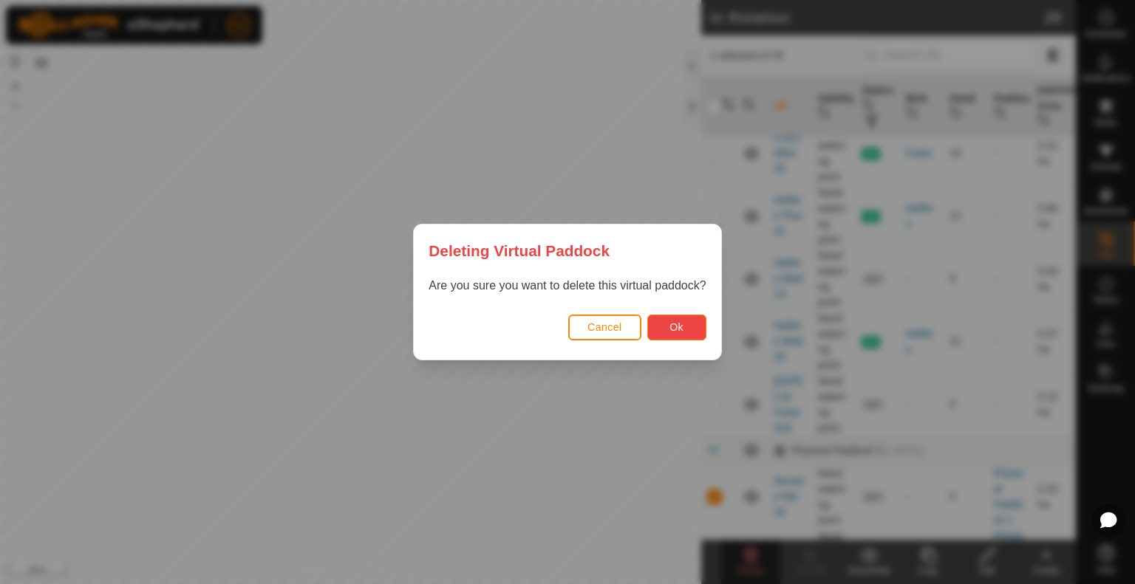
click at [661, 330] on button "Ok" at bounding box center [676, 328] width 59 height 26
checkbox input "false"
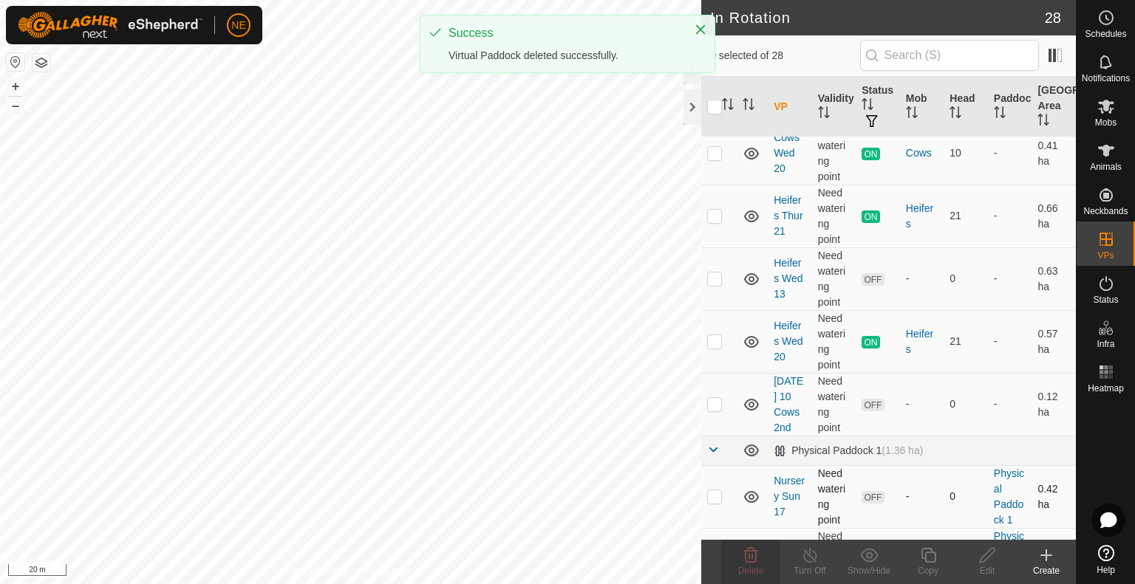
click at [712, 495] on p-checkbox at bounding box center [714, 497] width 15 height 12
click at [745, 565] on div "Delete" at bounding box center [750, 571] width 59 height 13
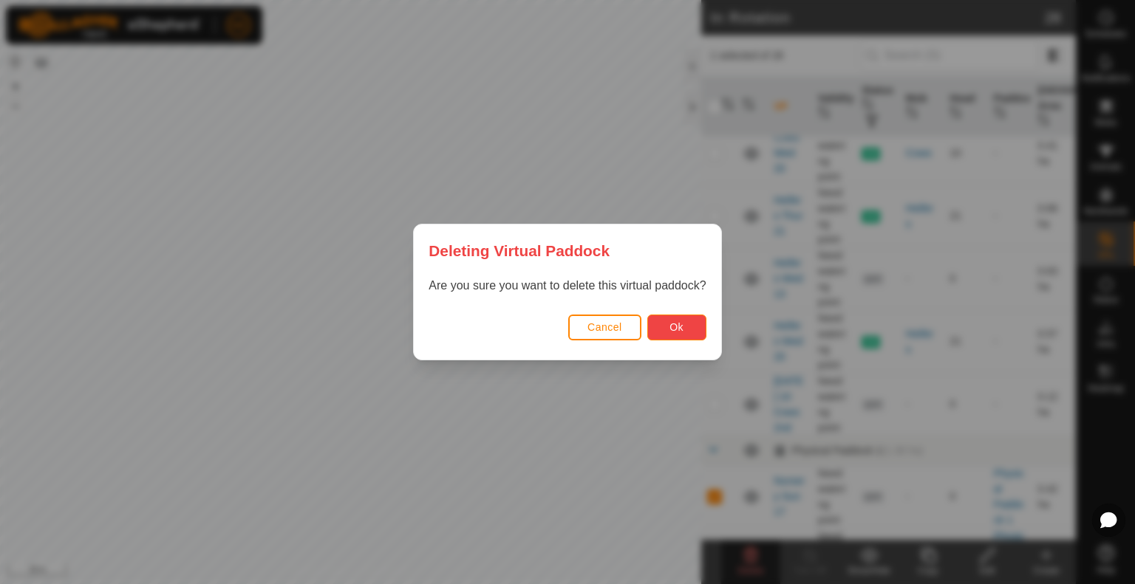
click at [655, 329] on button "Ok" at bounding box center [676, 328] width 59 height 26
checkbox input "false"
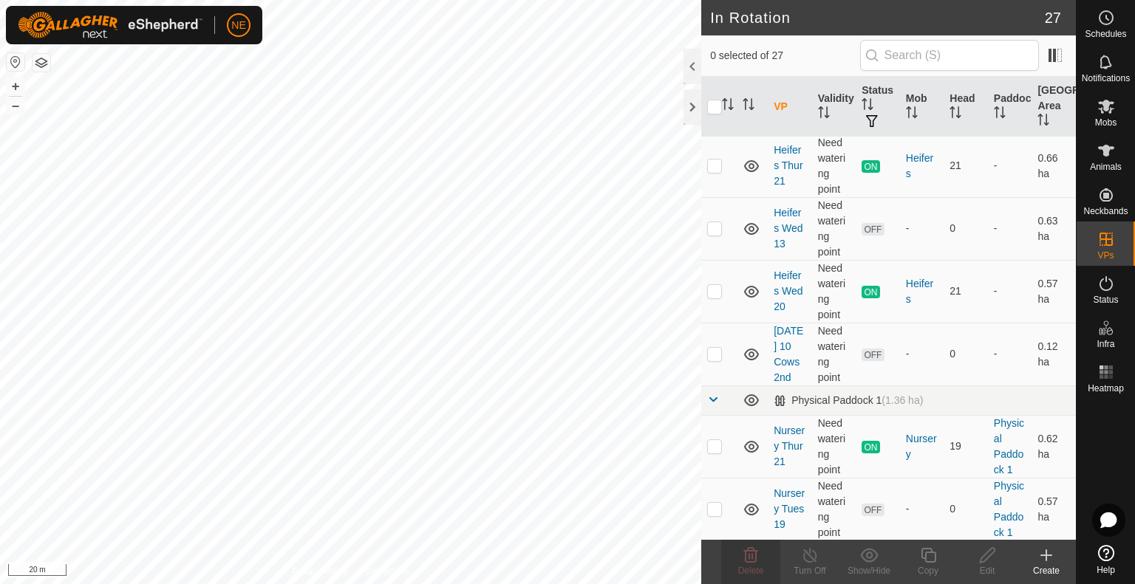
scroll to position [1328, 0]
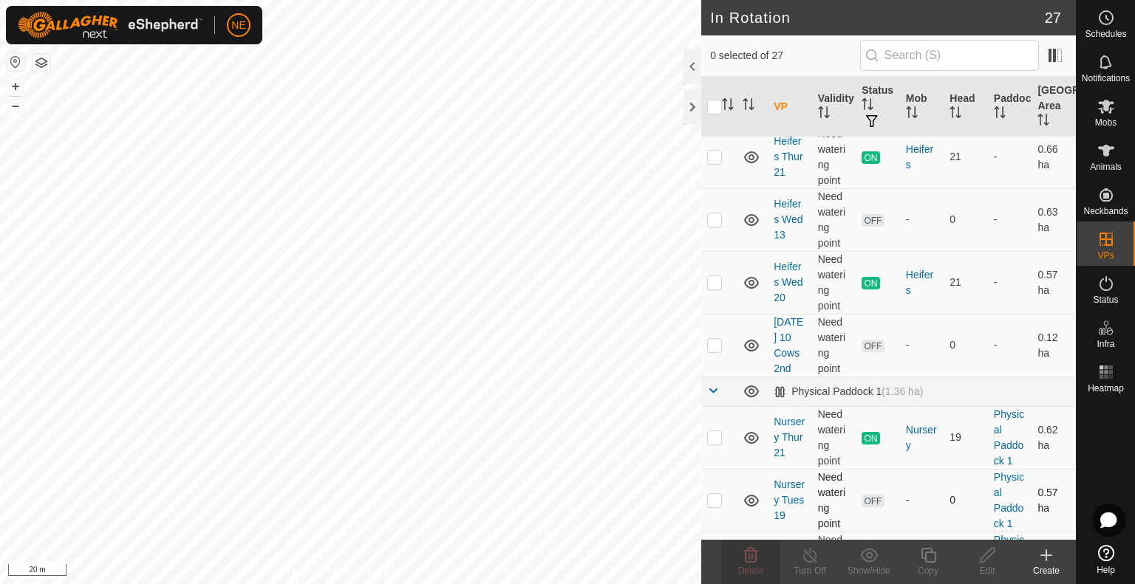
click at [712, 495] on p-checkbox at bounding box center [714, 500] width 15 height 12
click at [751, 560] on icon at bounding box center [751, 556] width 18 height 18
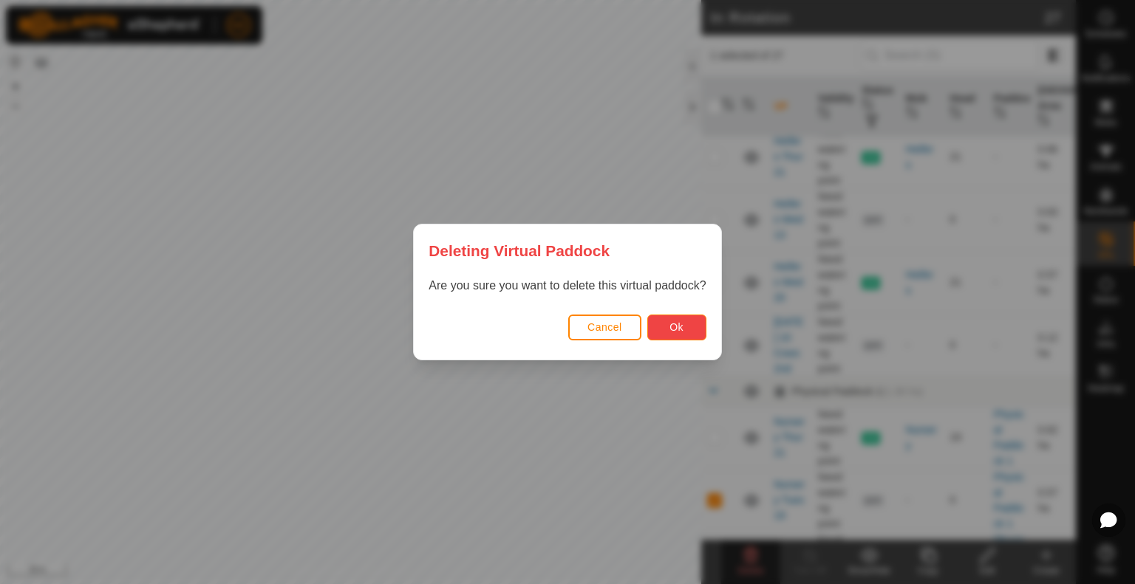
click at [675, 324] on span "Ok" at bounding box center [676, 327] width 14 height 12
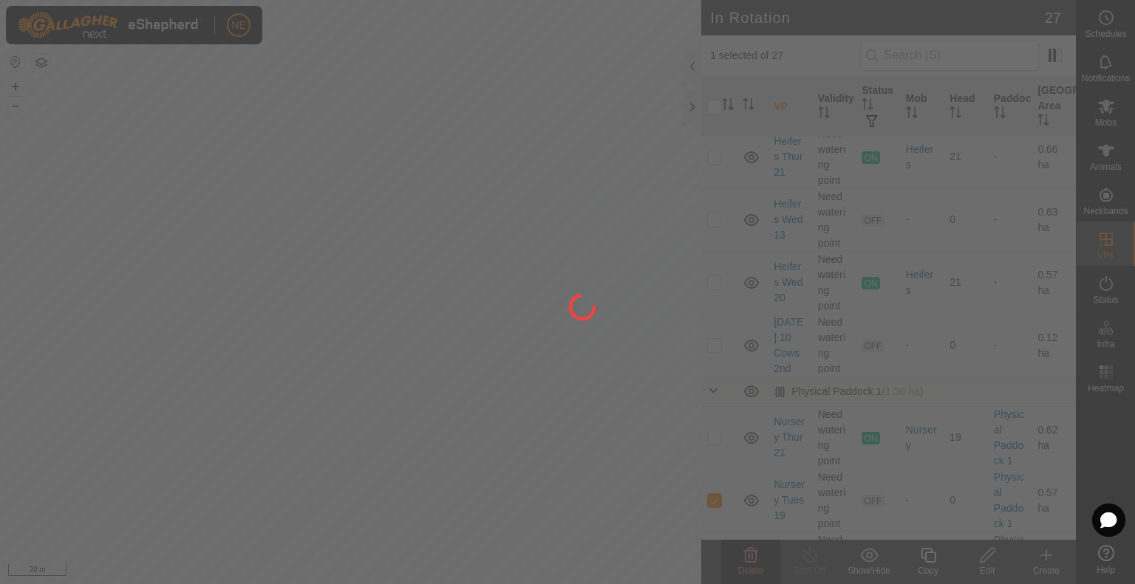
checkbox input "false"
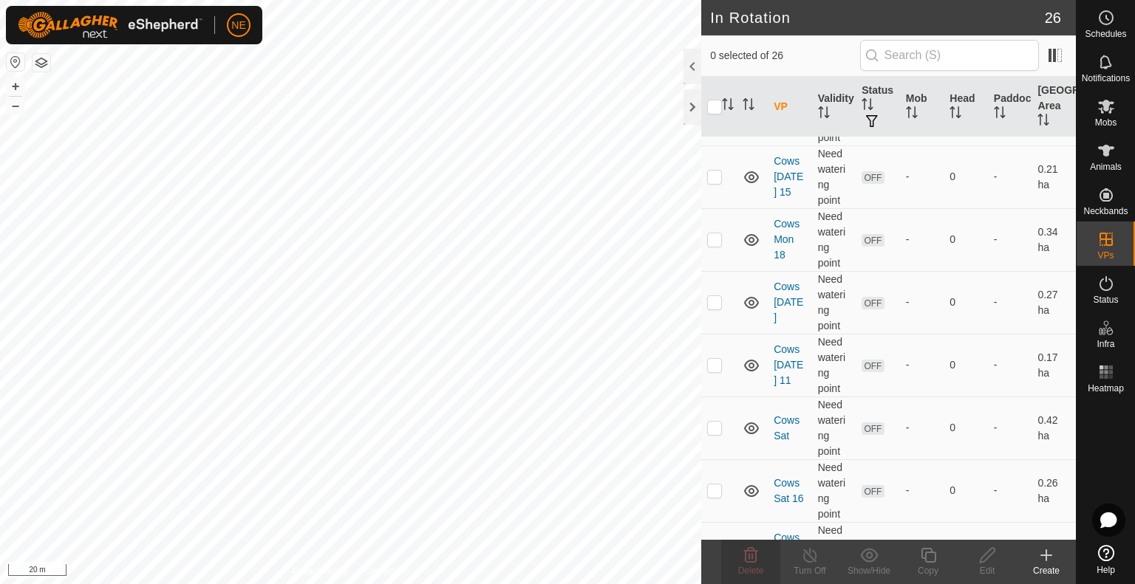
scroll to position [0, 0]
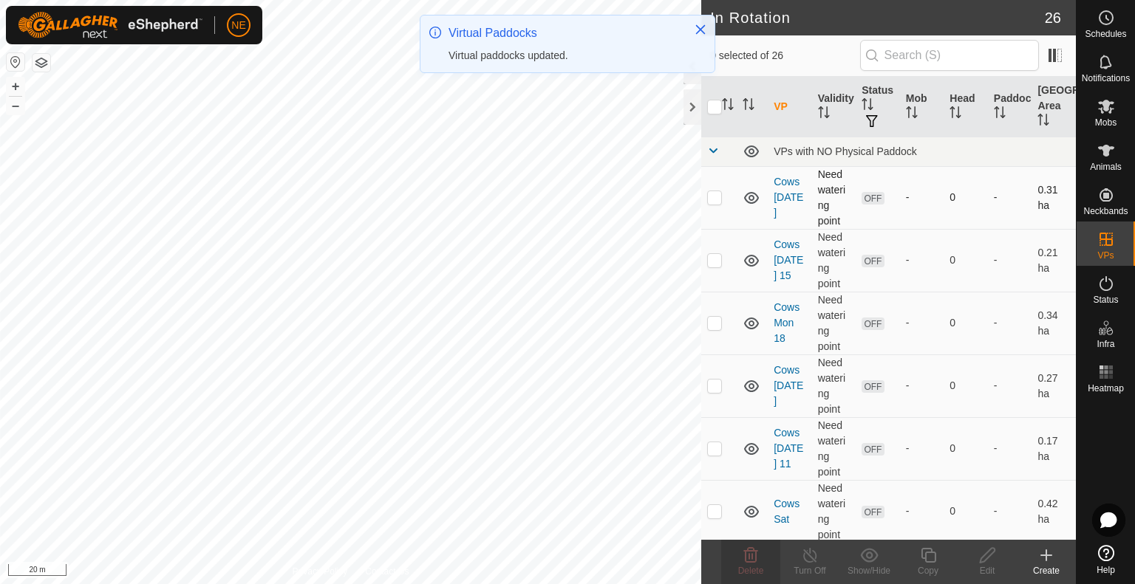
click at [721, 196] on p-checkbox at bounding box center [714, 197] width 15 height 12
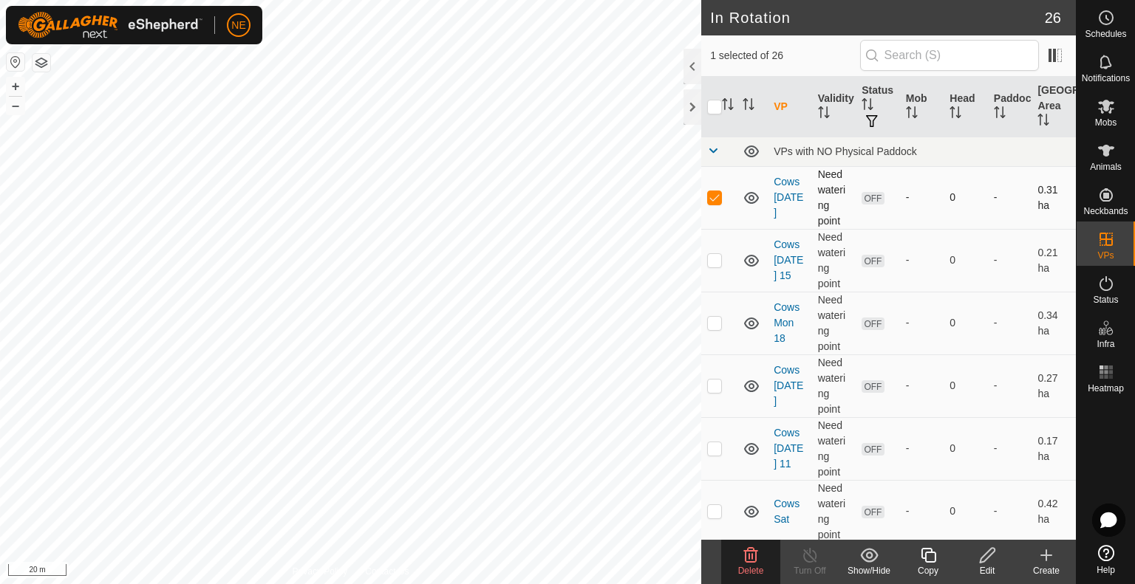
click at [714, 200] on p-checkbox at bounding box center [714, 197] width 15 height 12
checkbox input "false"
click at [1114, 280] on es-activation-svg-icon at bounding box center [1106, 284] width 27 height 24
